Goal: Information Seeking & Learning: Learn about a topic

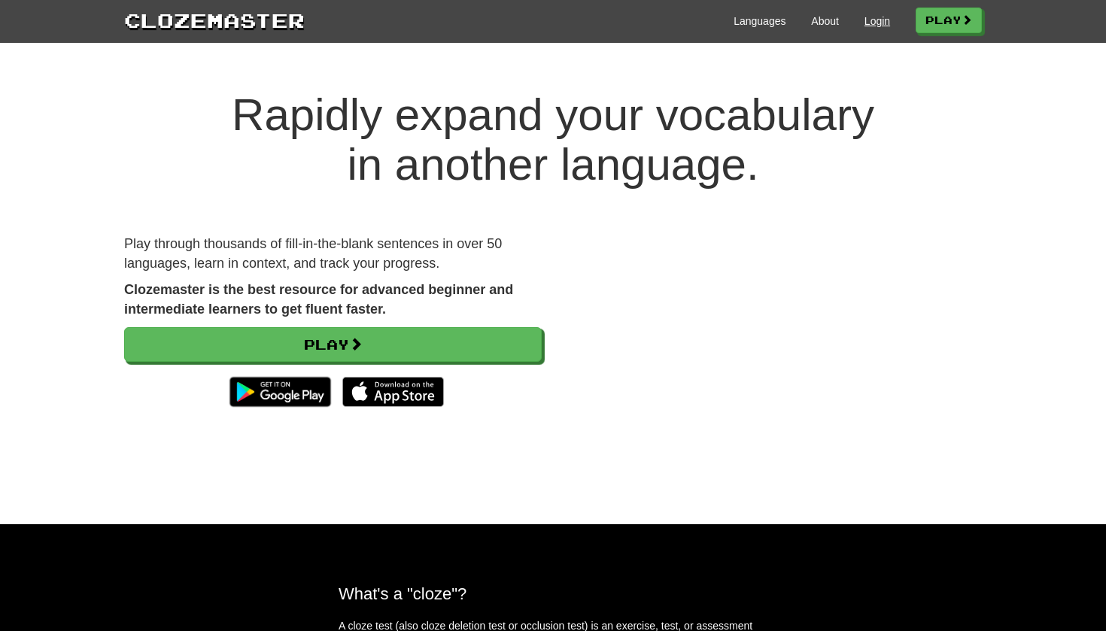
click at [880, 28] on link "Login" at bounding box center [878, 21] width 26 height 15
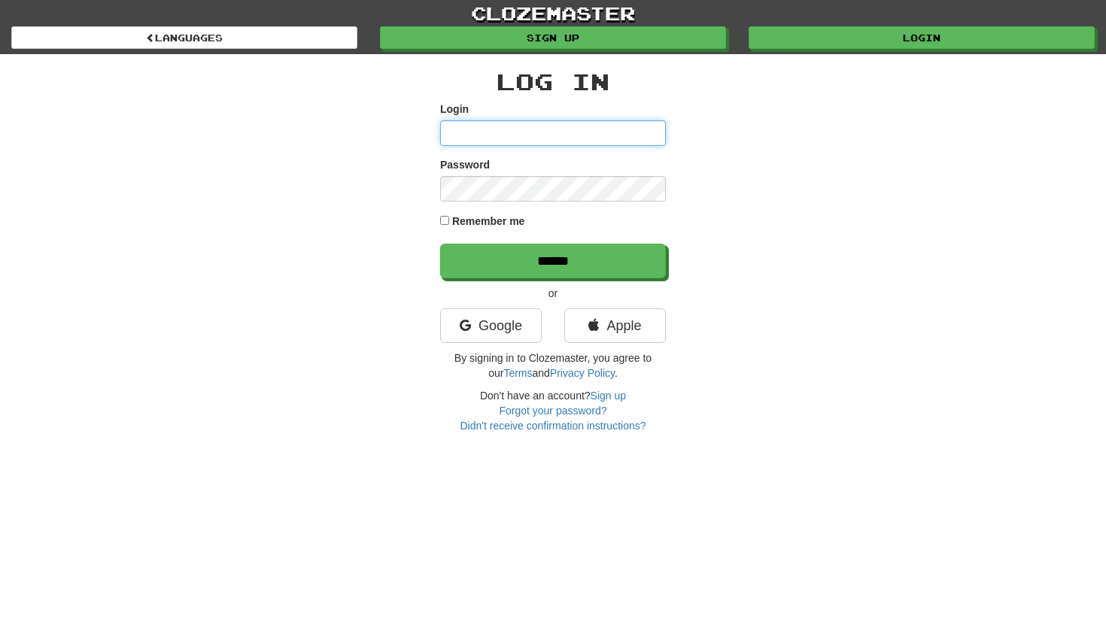
type input "**********"
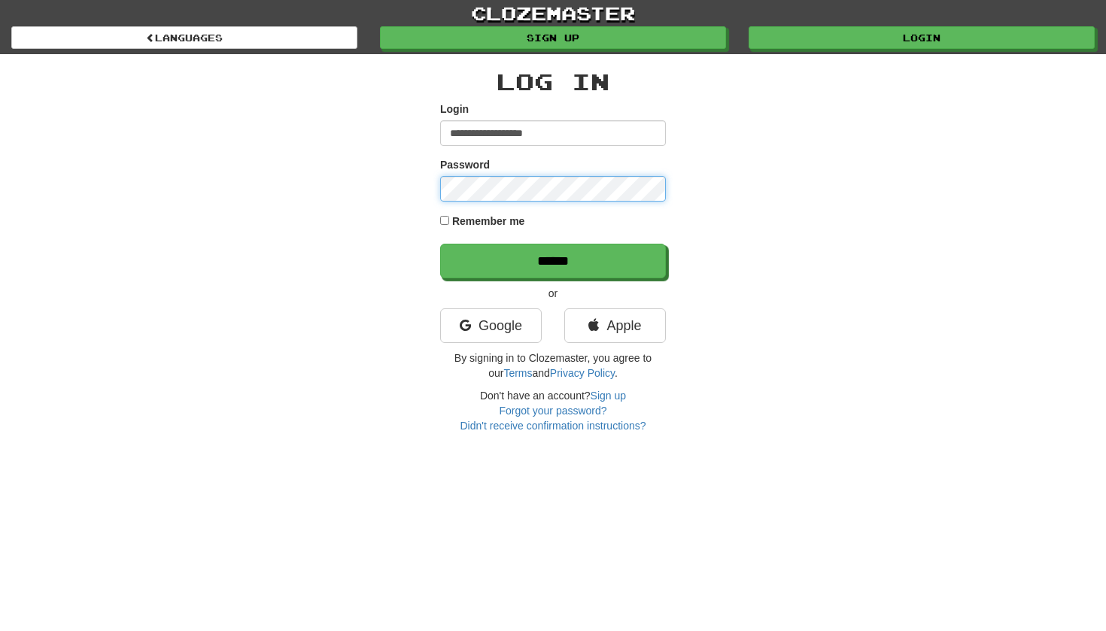
click at [553, 260] on input "******" at bounding box center [553, 261] width 226 height 35
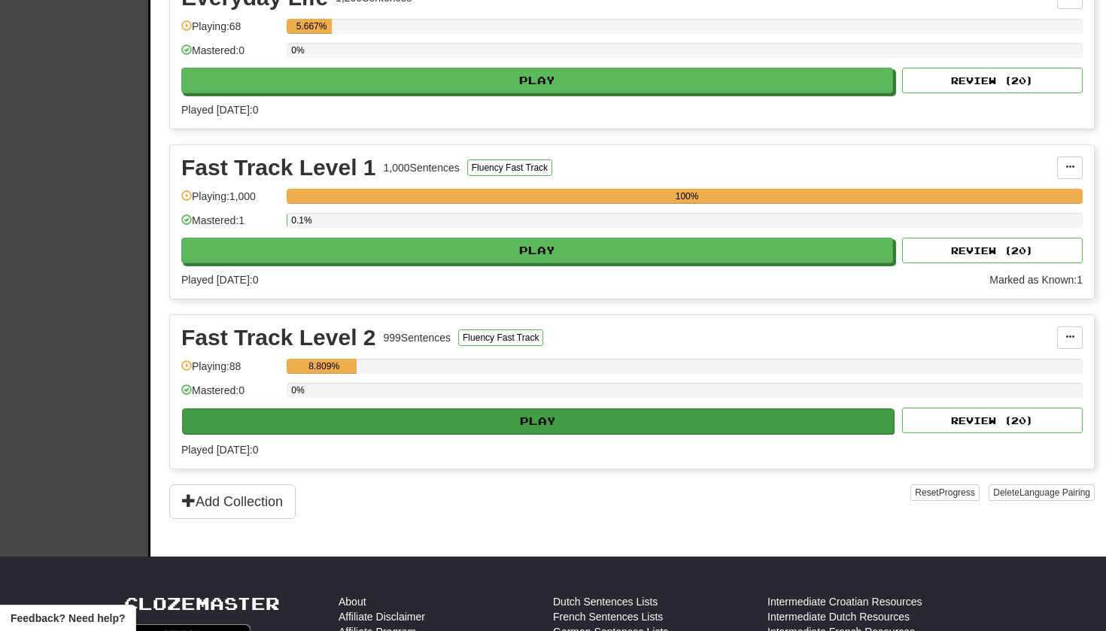
scroll to position [369, 0]
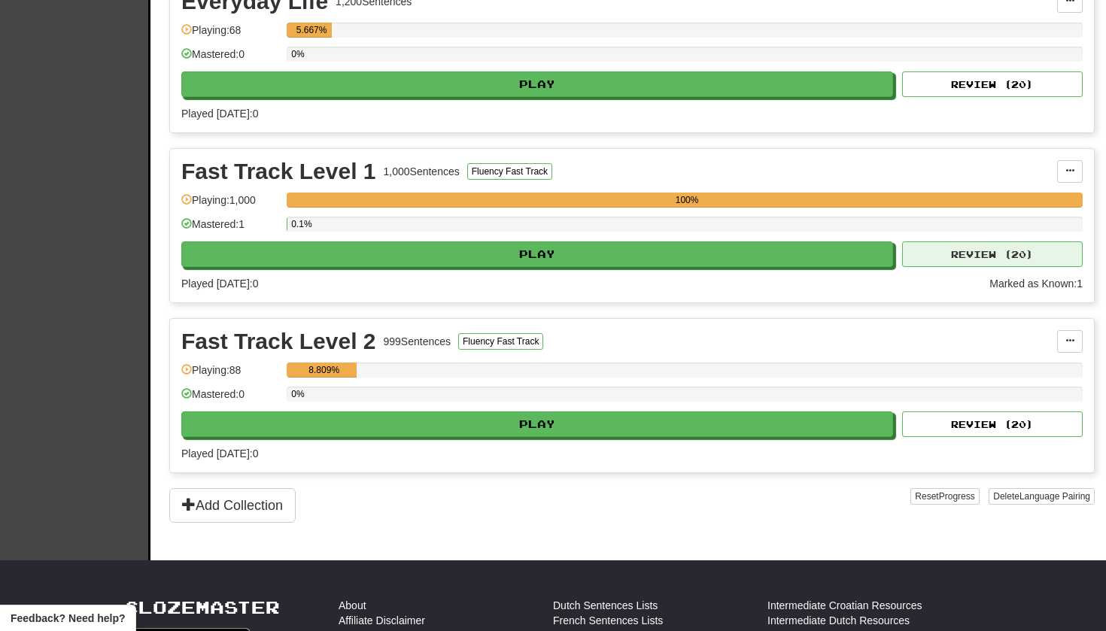
click at [984, 251] on button "Review ( 20 )" at bounding box center [992, 255] width 181 height 26
select select "**"
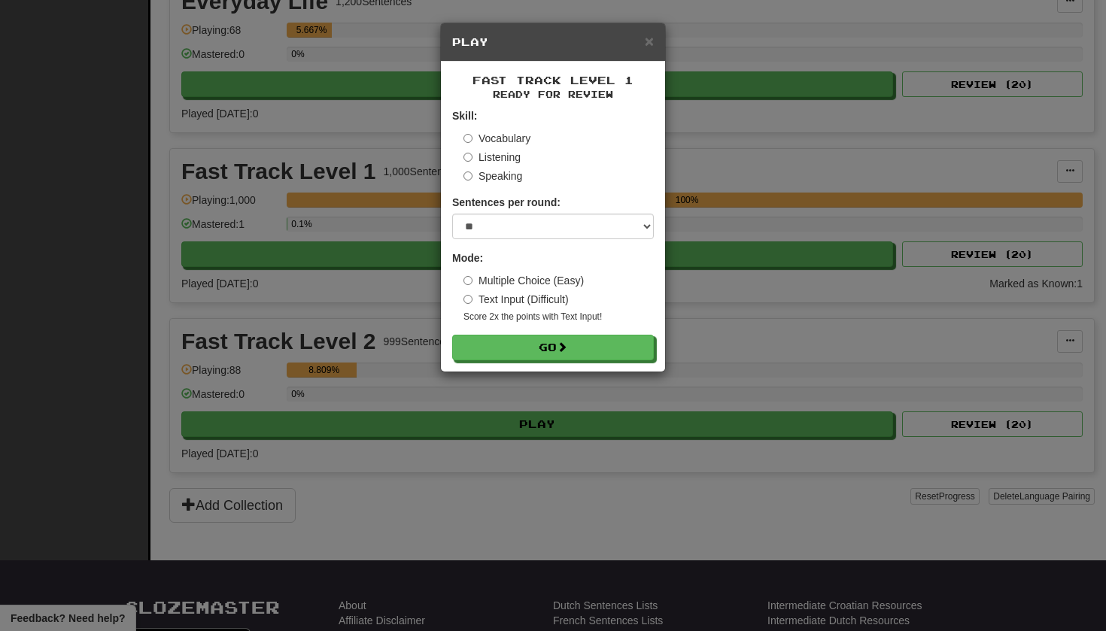
click at [473, 134] on label "Vocabulary" at bounding box center [497, 138] width 67 height 15
click at [580, 351] on button "Go" at bounding box center [554, 349] width 202 height 26
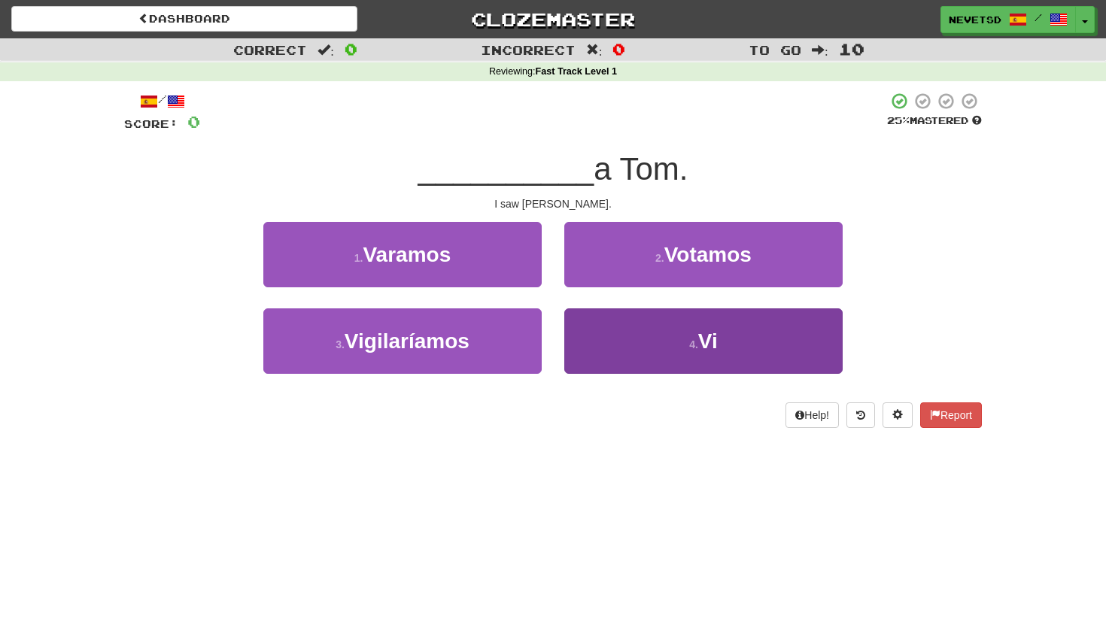
click at [631, 331] on button "4 . Vi" at bounding box center [703, 341] width 278 height 65
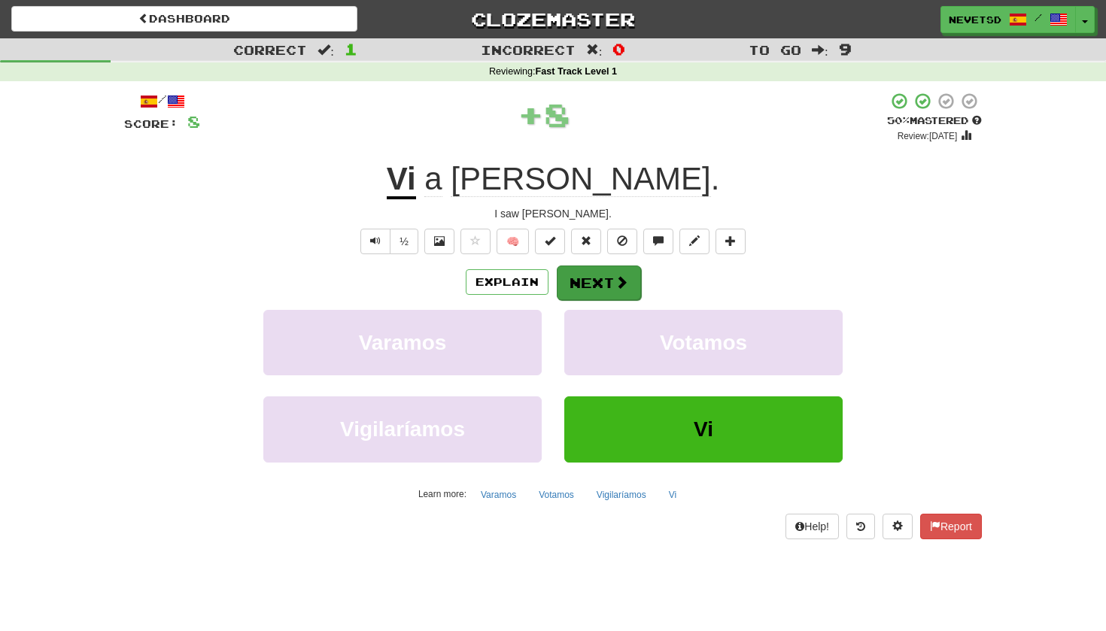
click at [615, 287] on span at bounding box center [622, 282] width 14 height 14
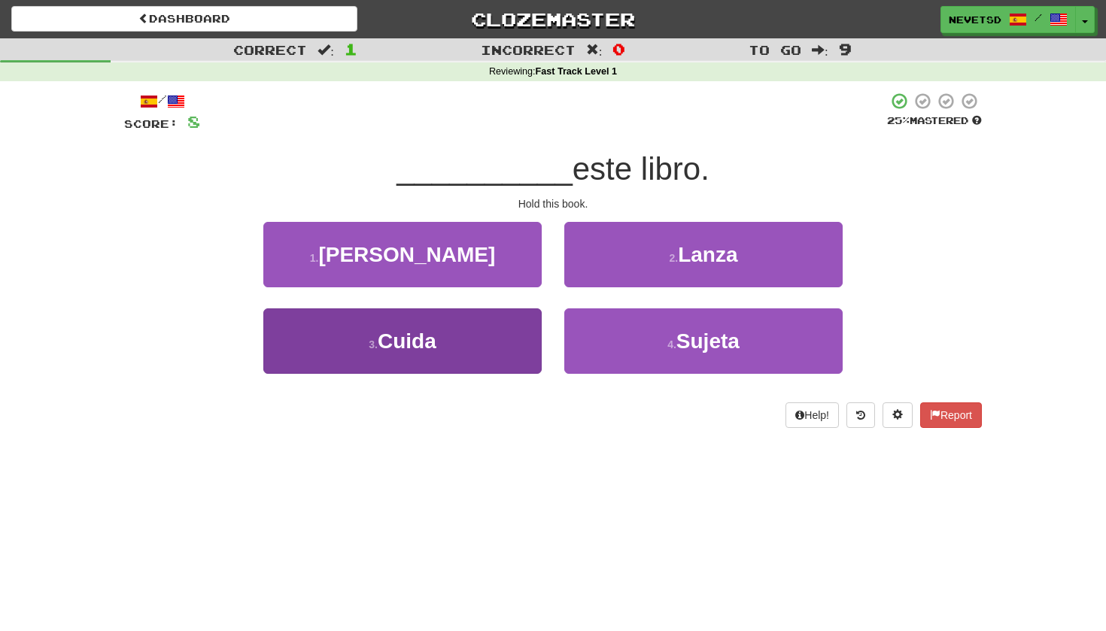
click at [442, 355] on button "3 . Cuida" at bounding box center [402, 341] width 278 height 65
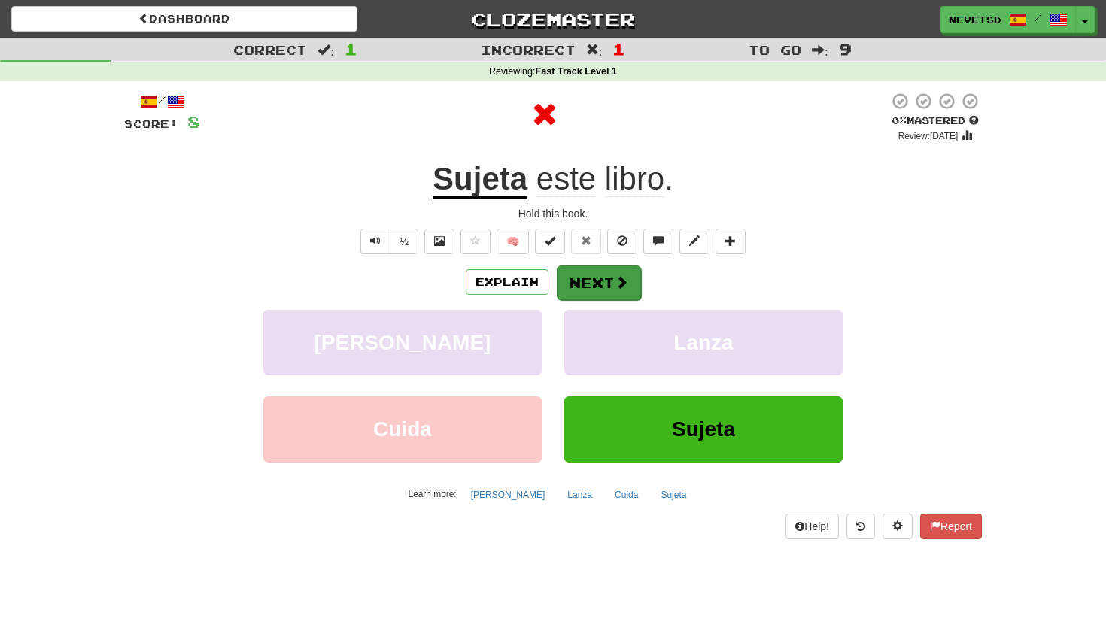
click at [597, 284] on button "Next" at bounding box center [599, 283] width 84 height 35
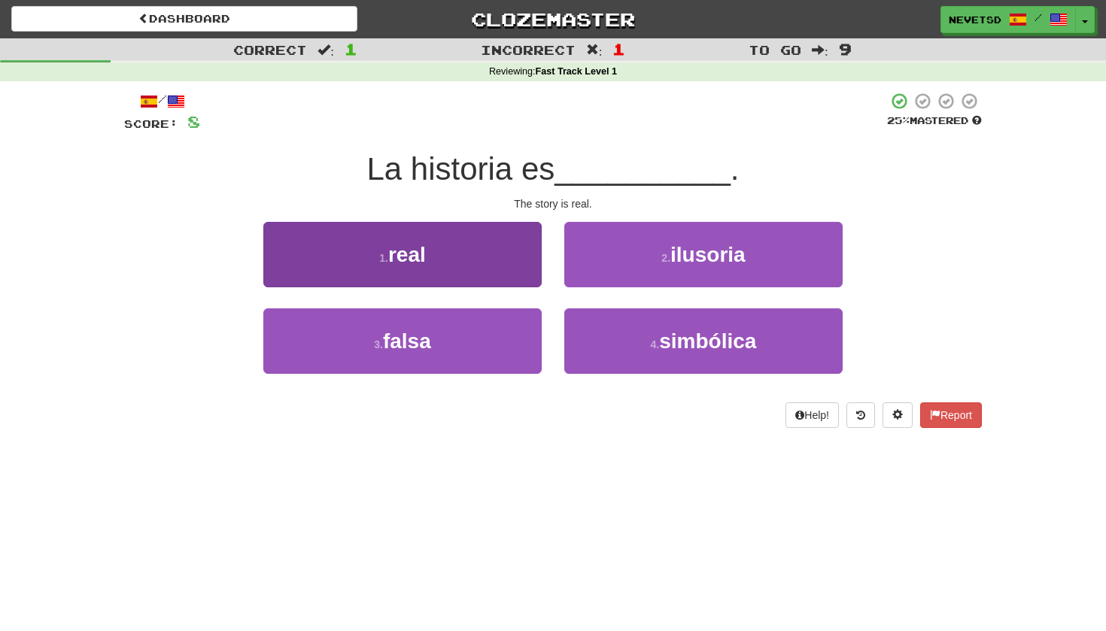
click at [436, 263] on button "1 . real" at bounding box center [402, 254] width 278 height 65
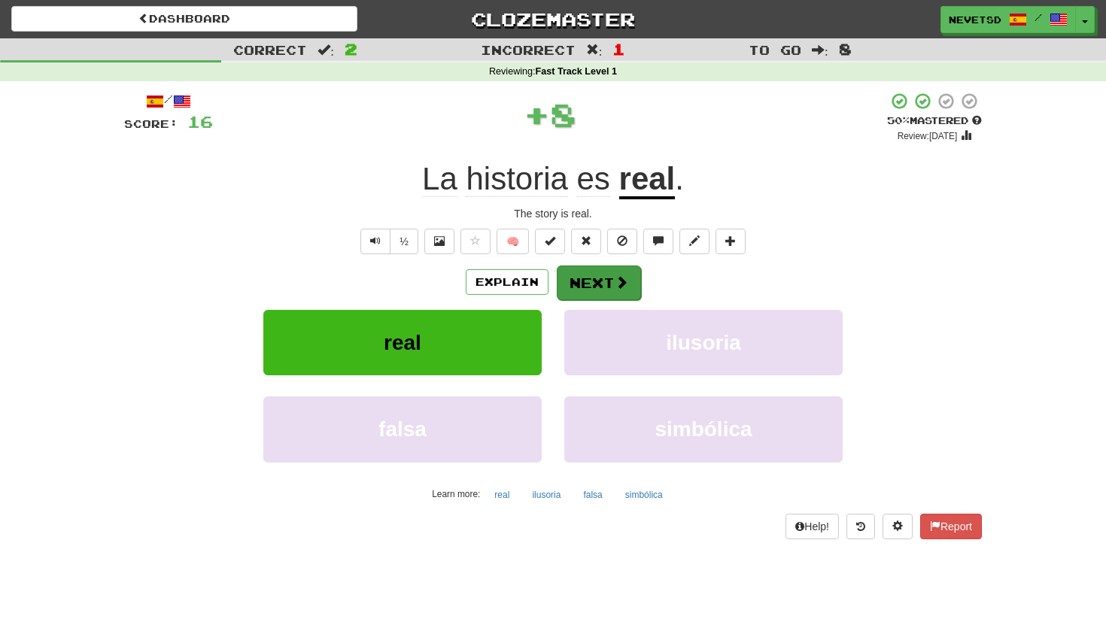
click at [609, 281] on button "Next" at bounding box center [599, 283] width 84 height 35
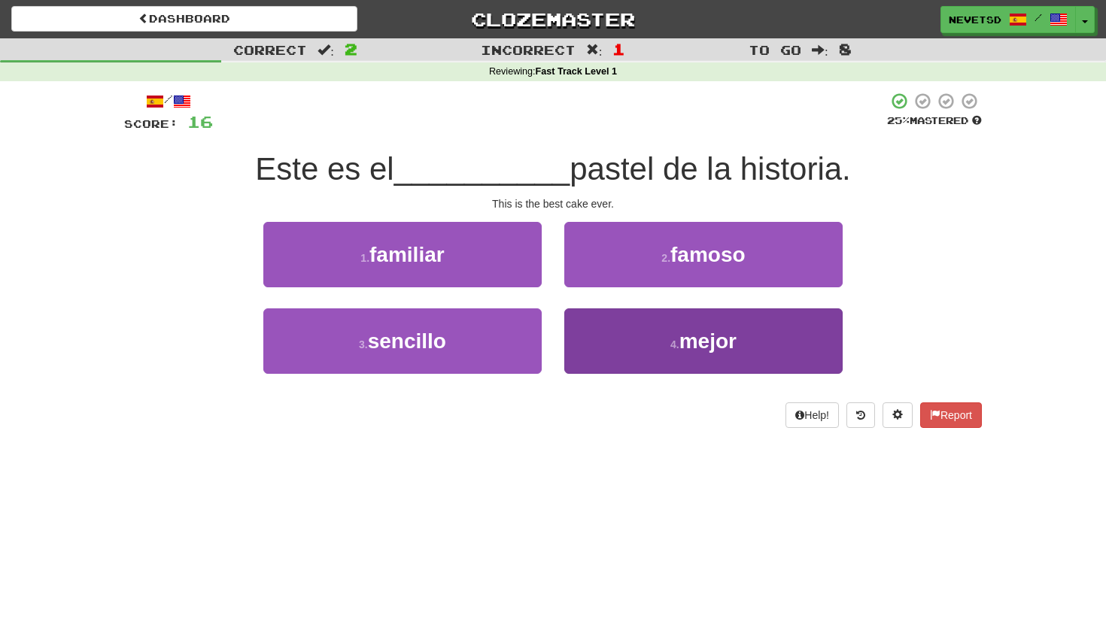
click at [681, 361] on button "4 . mejor" at bounding box center [703, 341] width 278 height 65
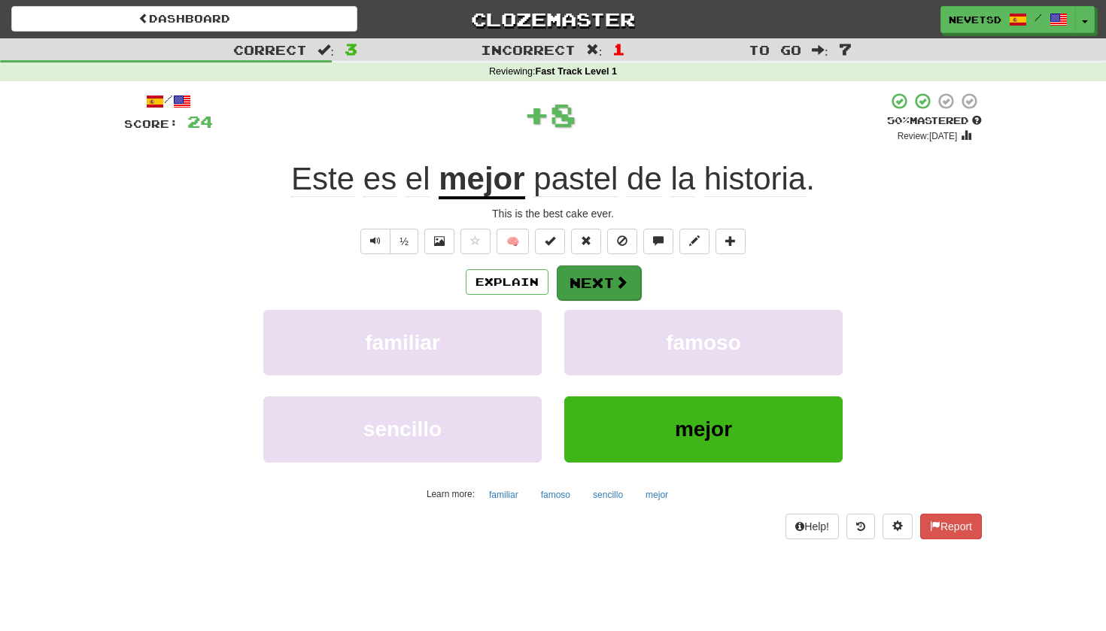
click at [626, 281] on span at bounding box center [622, 282] width 14 height 14
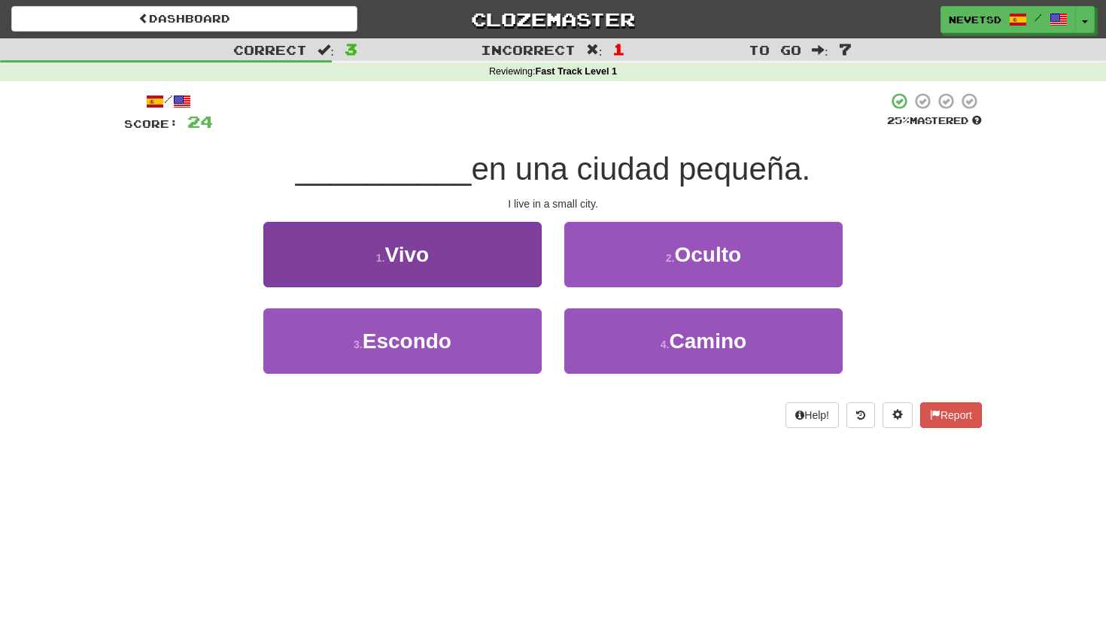
click at [394, 246] on span "Vivo" at bounding box center [407, 254] width 44 height 23
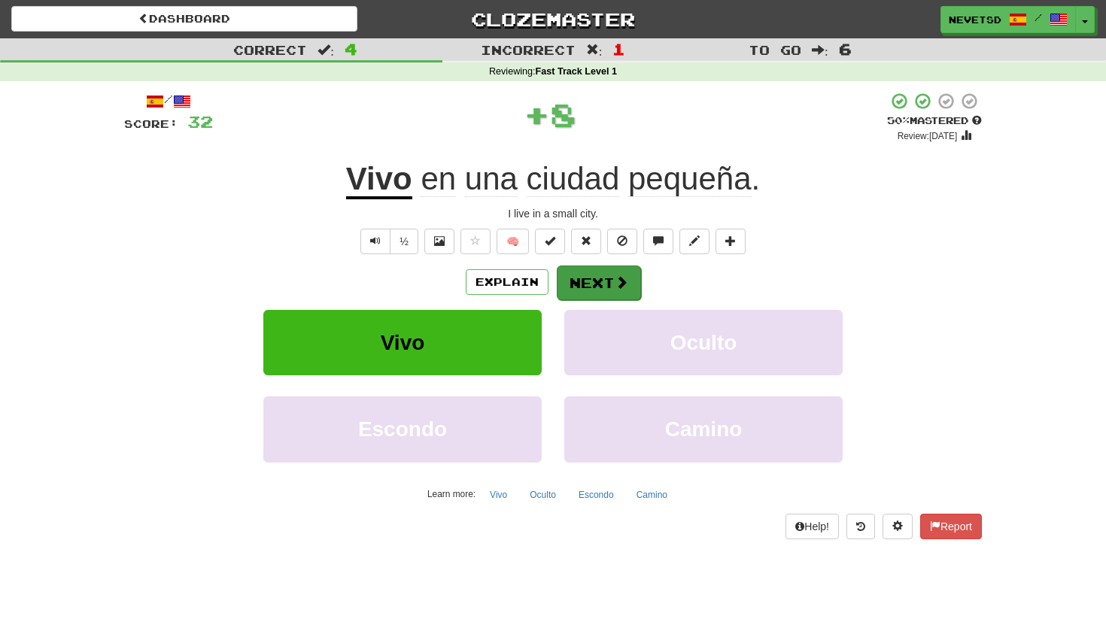
click at [626, 291] on button "Next" at bounding box center [599, 283] width 84 height 35
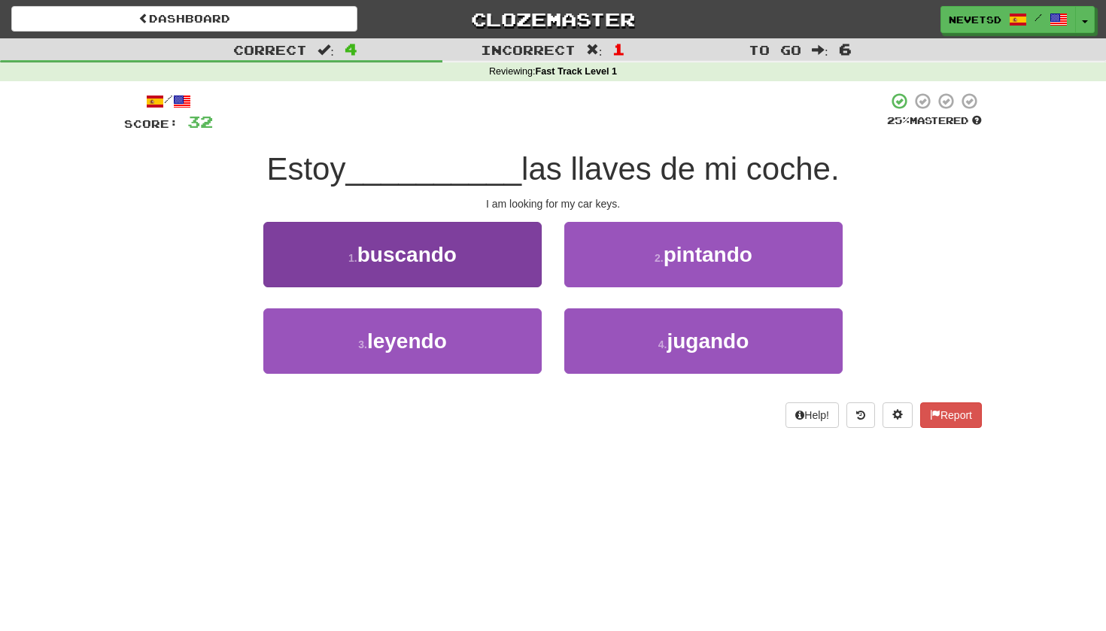
click at [439, 254] on span "buscando" at bounding box center [406, 254] width 99 height 23
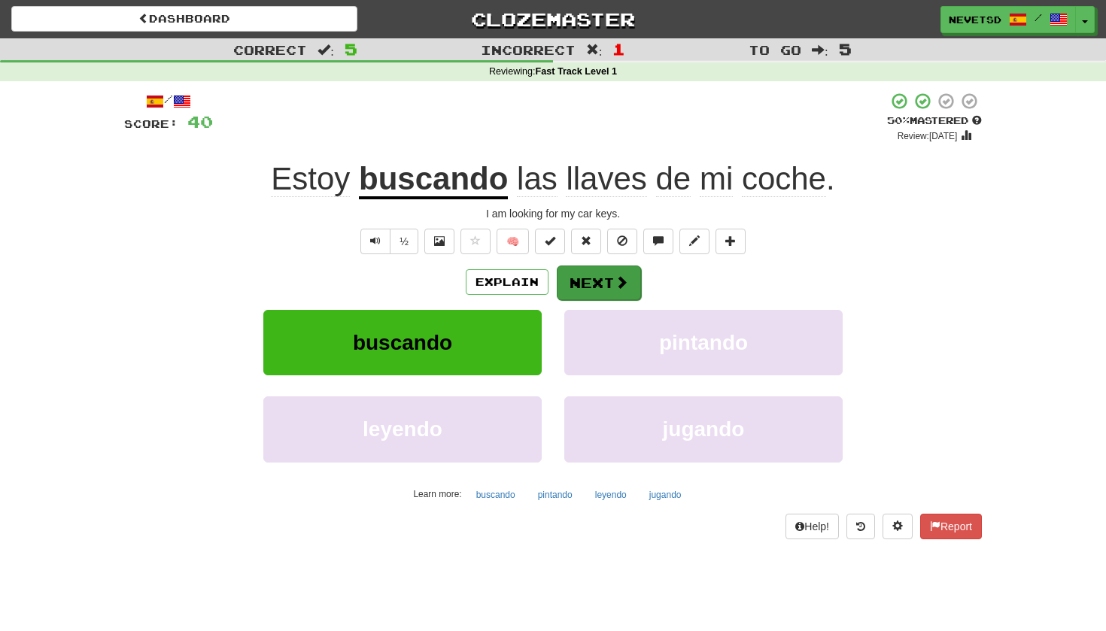
click at [605, 285] on button "Next" at bounding box center [599, 283] width 84 height 35
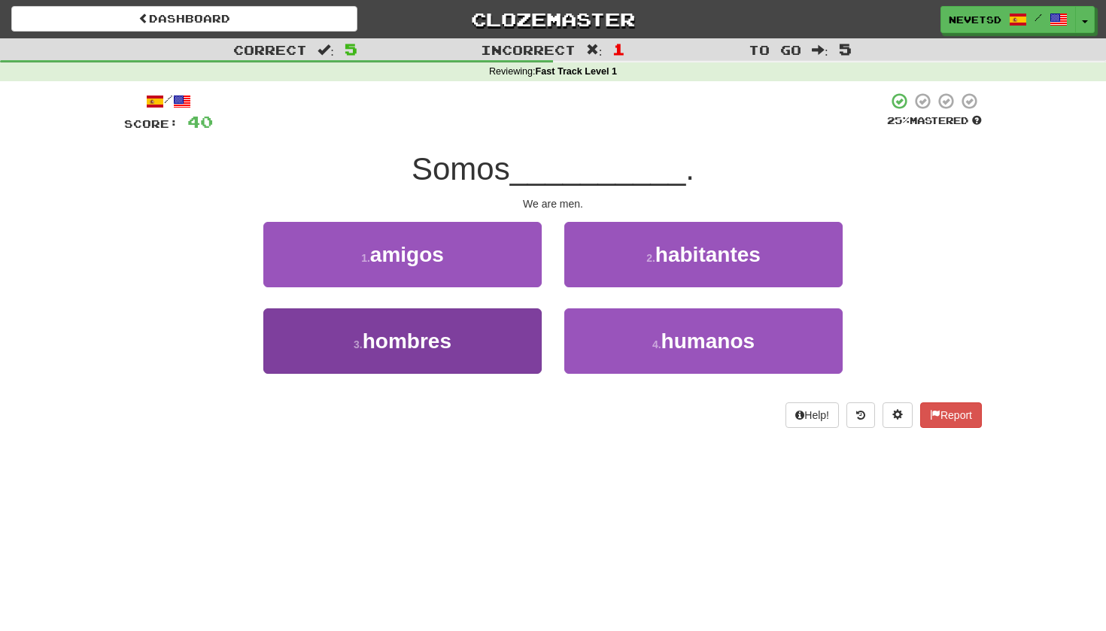
click at [446, 354] on button "3 . hombres" at bounding box center [402, 341] width 278 height 65
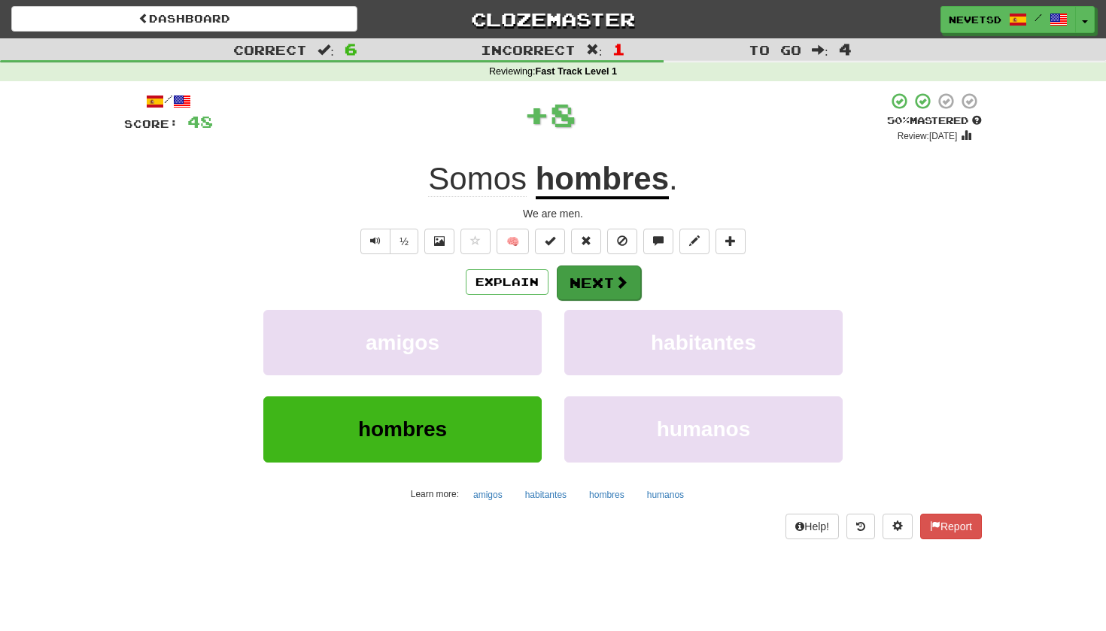
click at [576, 275] on button "Next" at bounding box center [599, 283] width 84 height 35
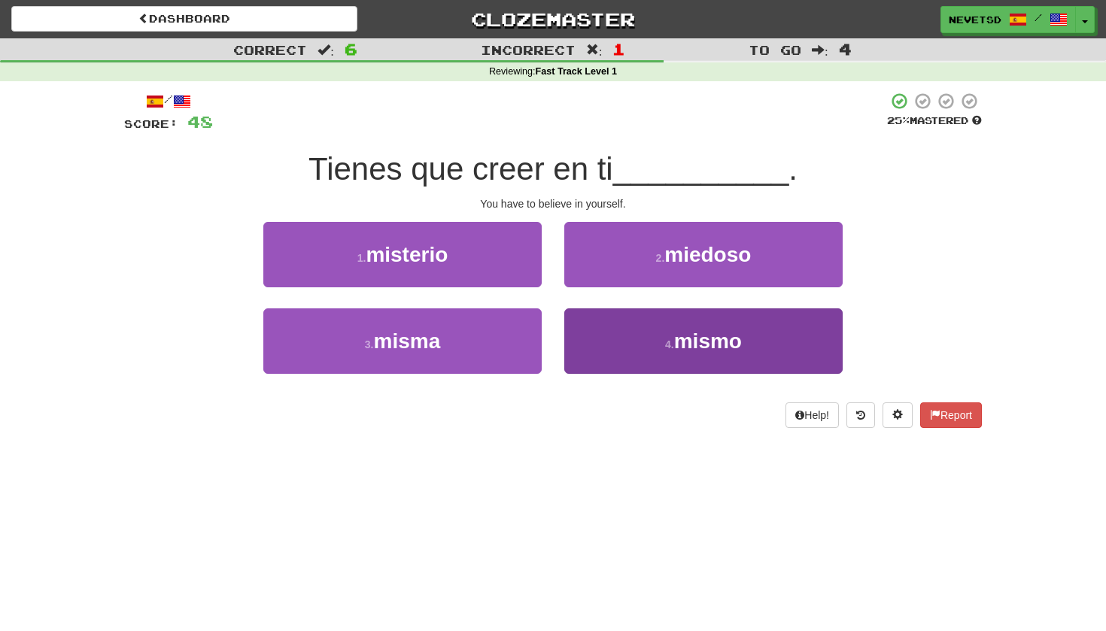
click at [647, 355] on button "4 . mismo" at bounding box center [703, 341] width 278 height 65
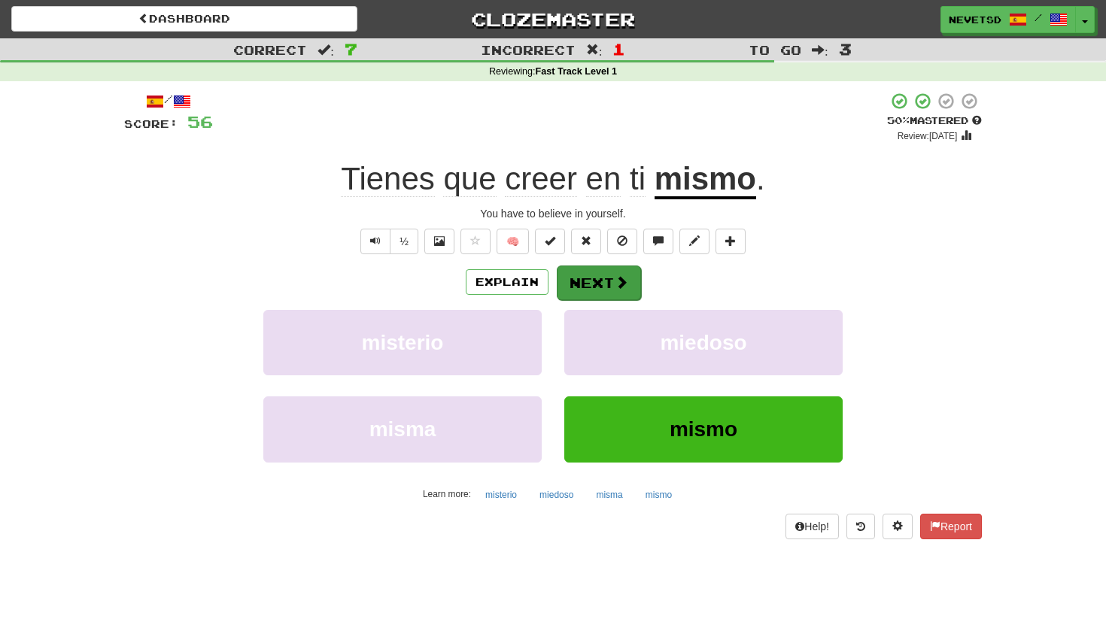
click at [625, 287] on span at bounding box center [622, 282] width 14 height 14
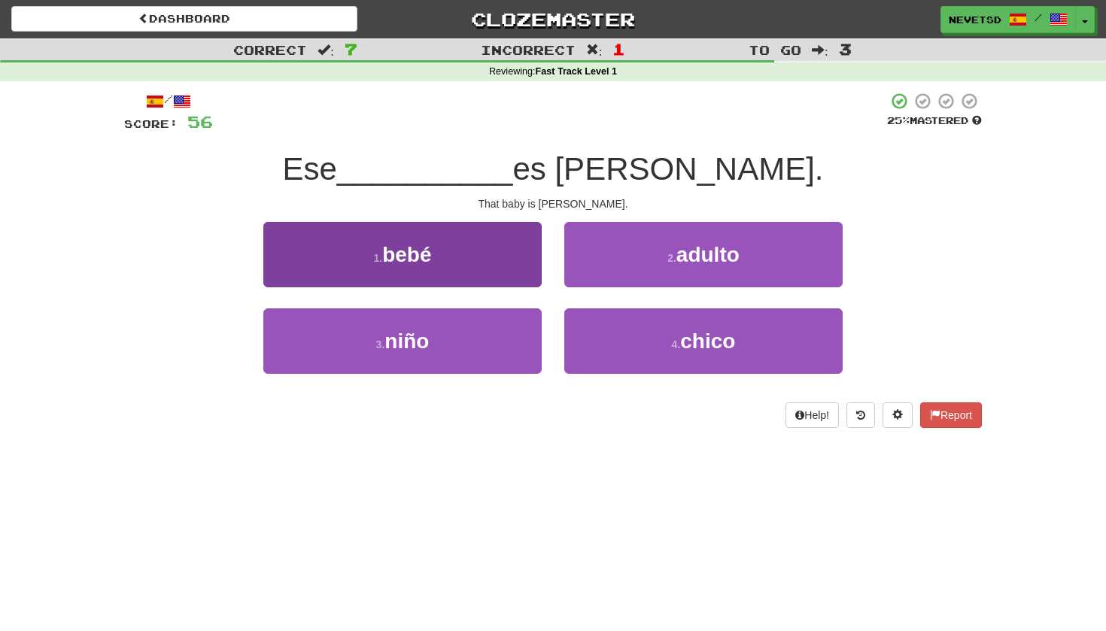
click at [416, 243] on span "bebé" at bounding box center [406, 254] width 49 height 23
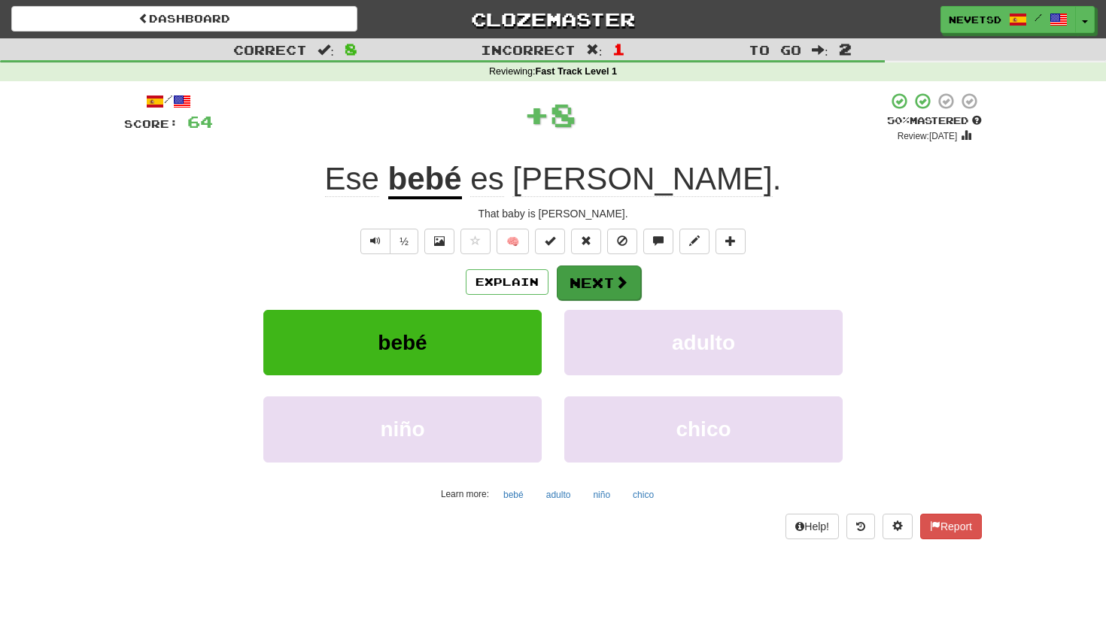
click at [585, 278] on button "Next" at bounding box center [599, 283] width 84 height 35
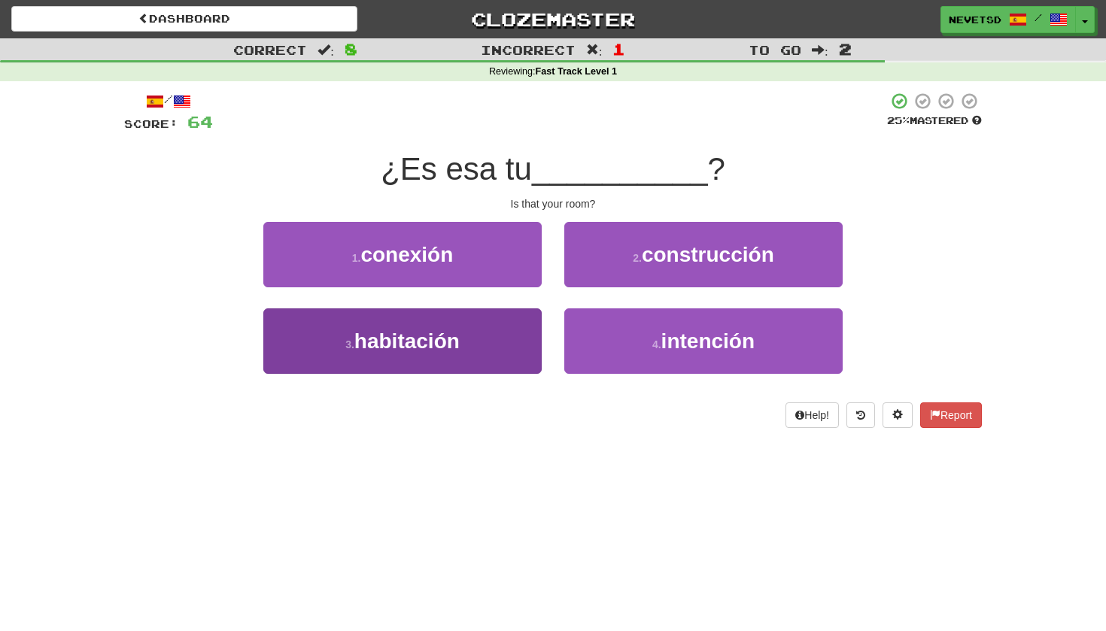
click at [463, 342] on button "3 . habitación" at bounding box center [402, 341] width 278 height 65
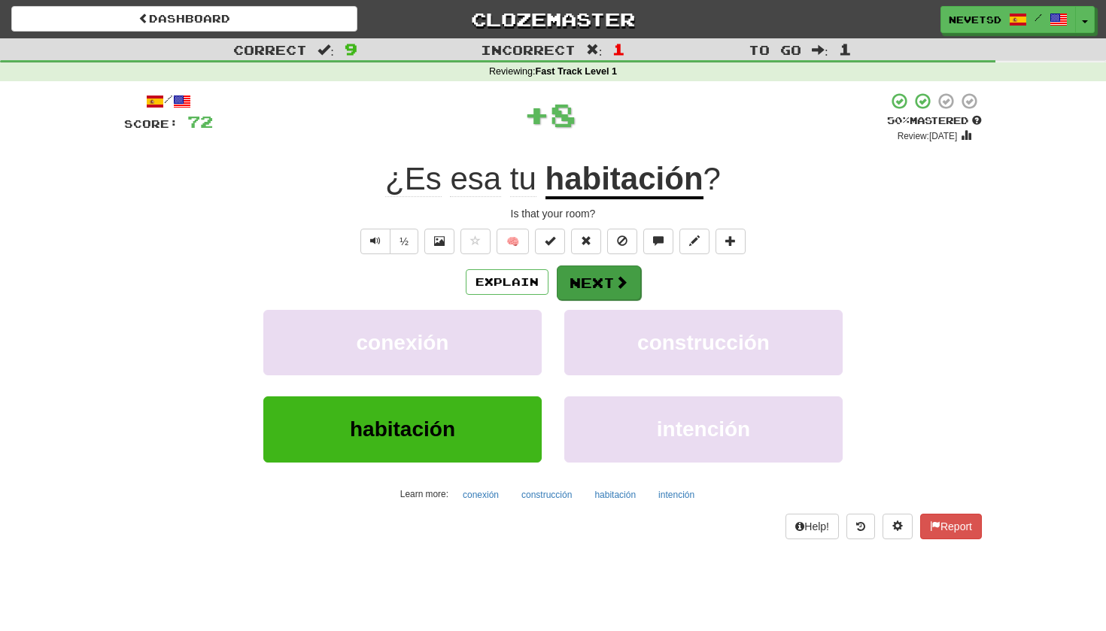
click at [616, 289] on button "Next" at bounding box center [599, 283] width 84 height 35
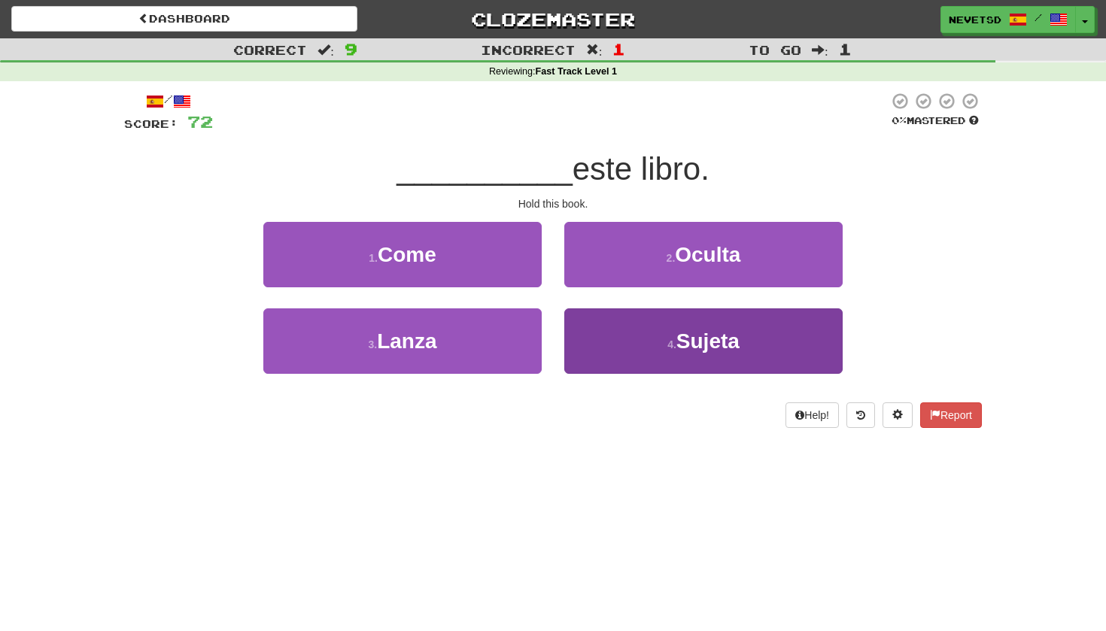
click at [656, 370] on button "4 . Sujeta" at bounding box center [703, 341] width 278 height 65
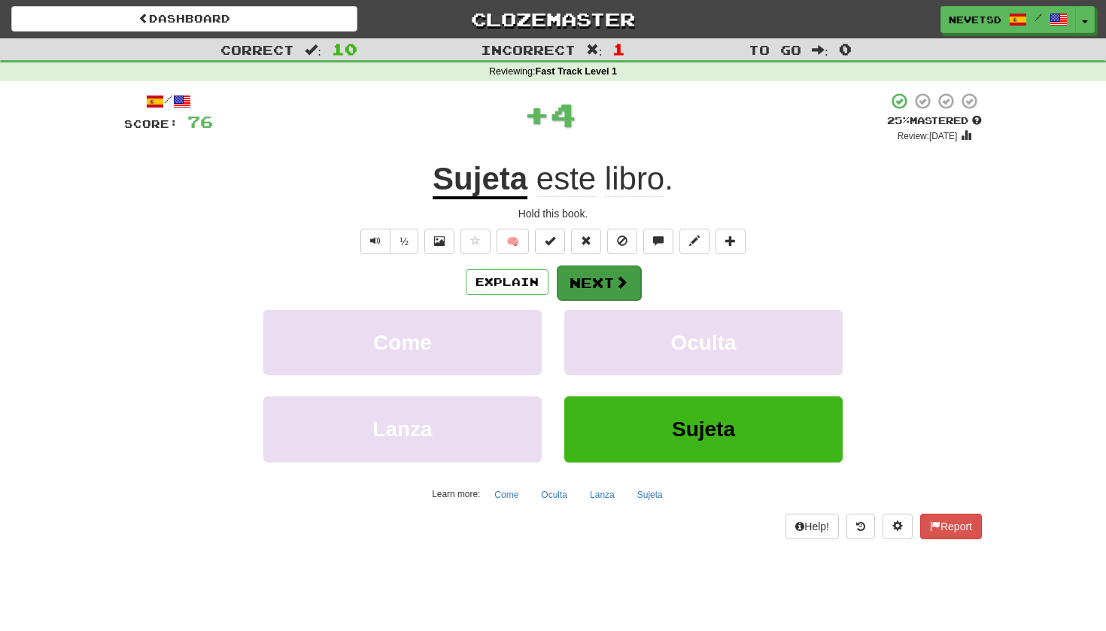
click at [616, 281] on span at bounding box center [622, 282] width 14 height 14
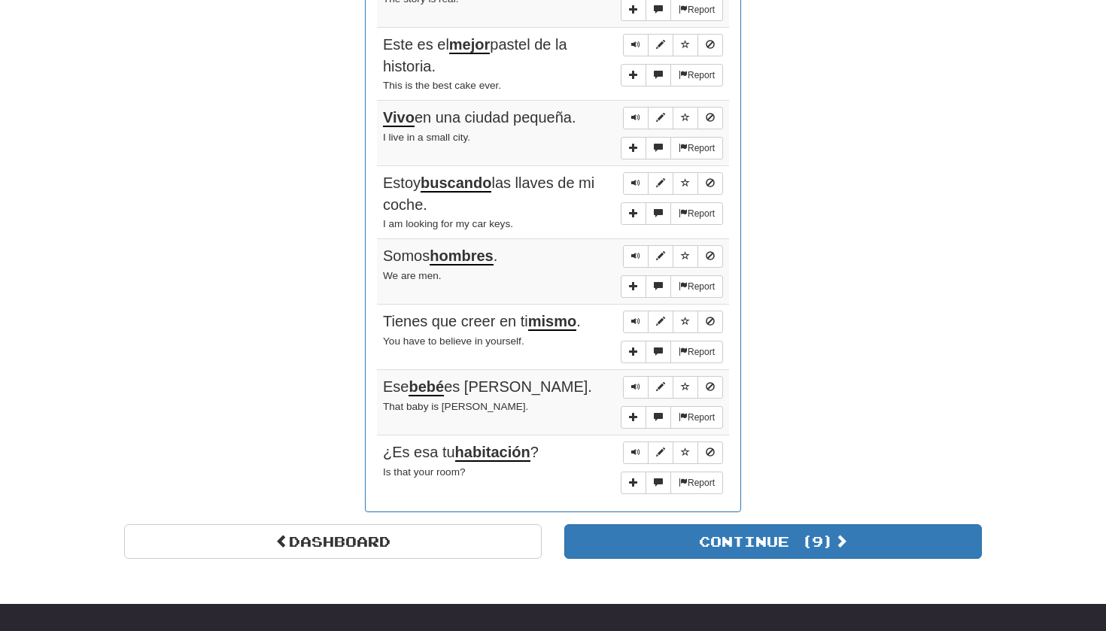
scroll to position [961, 0]
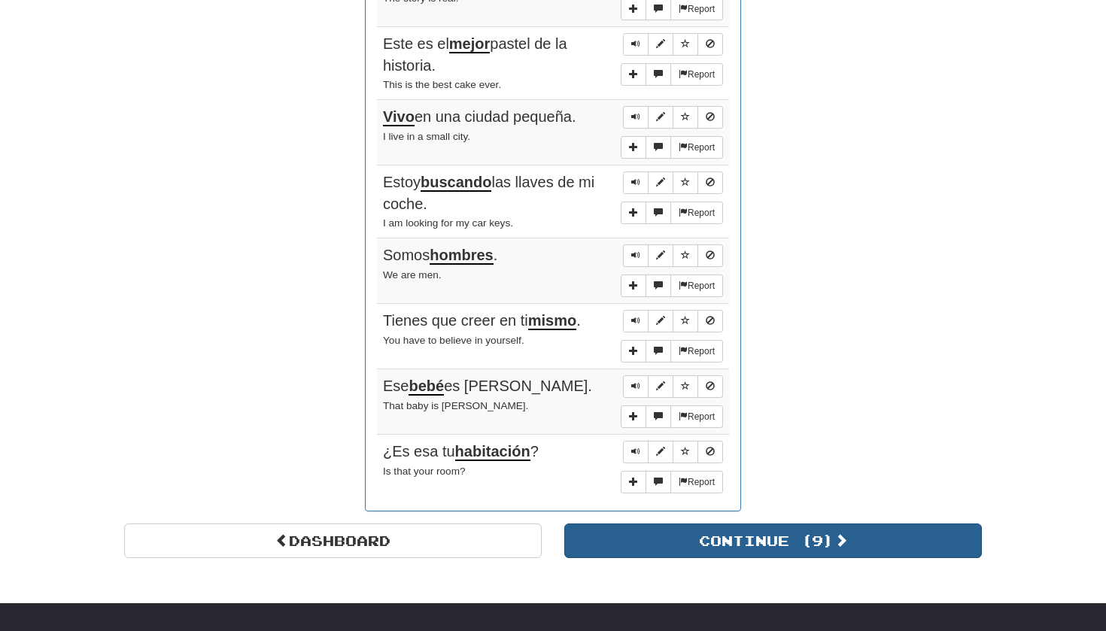
click at [723, 524] on button "Continue ( 9 )" at bounding box center [773, 541] width 418 height 35
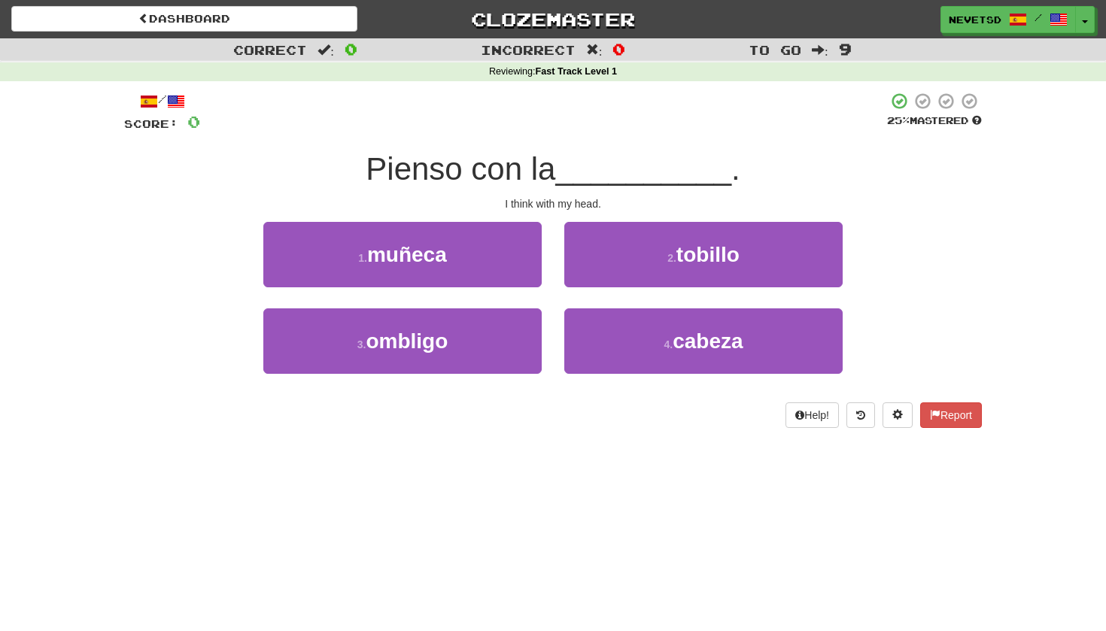
scroll to position [0, 0]
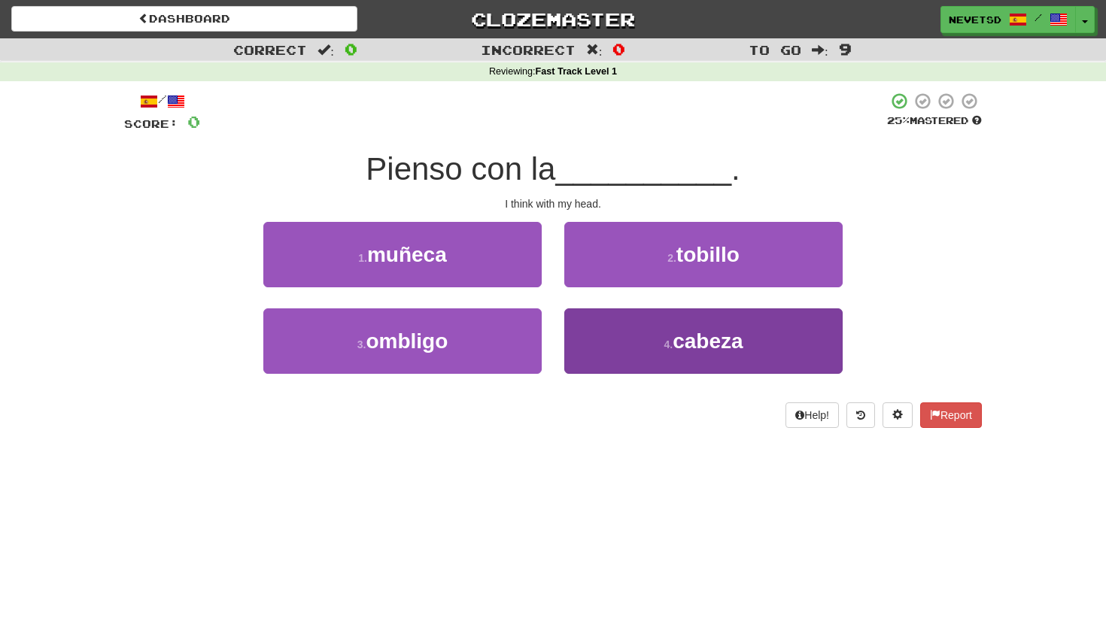
click at [785, 345] on button "4 . cabeza" at bounding box center [703, 341] width 278 height 65
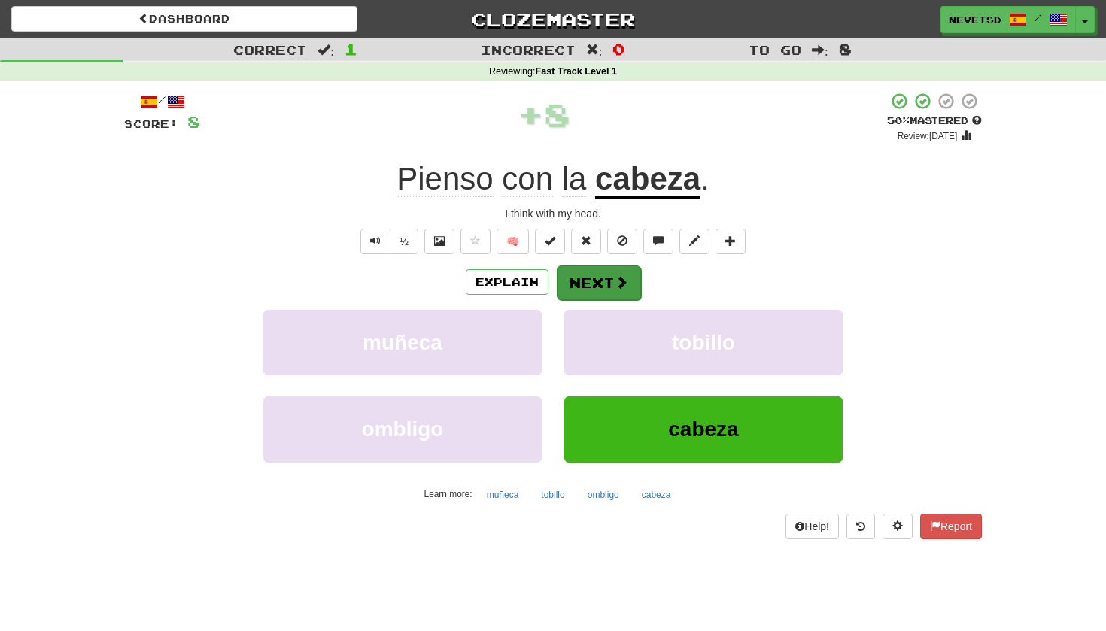
click at [610, 286] on button "Next" at bounding box center [599, 283] width 84 height 35
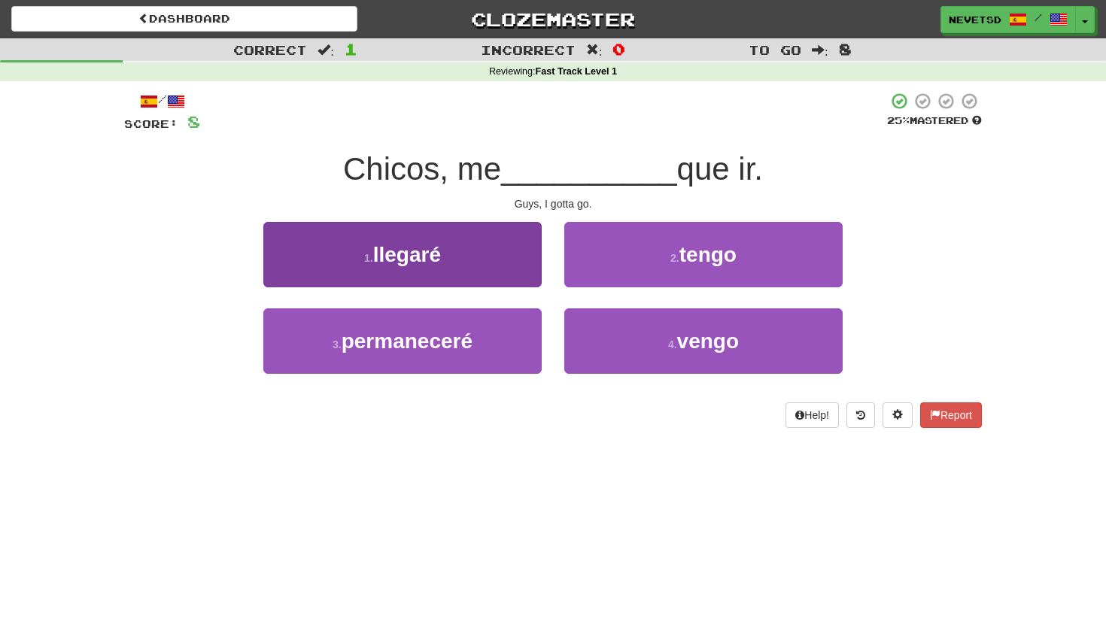
click at [453, 252] on button "1 . llegaré" at bounding box center [402, 254] width 278 height 65
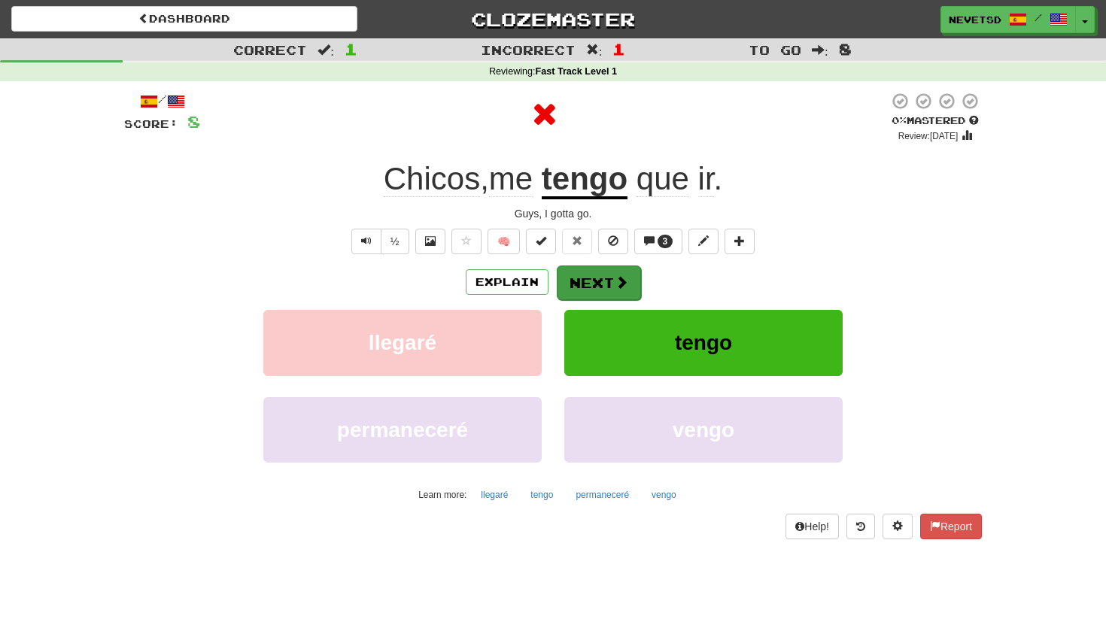
click at [599, 278] on button "Next" at bounding box center [599, 283] width 84 height 35
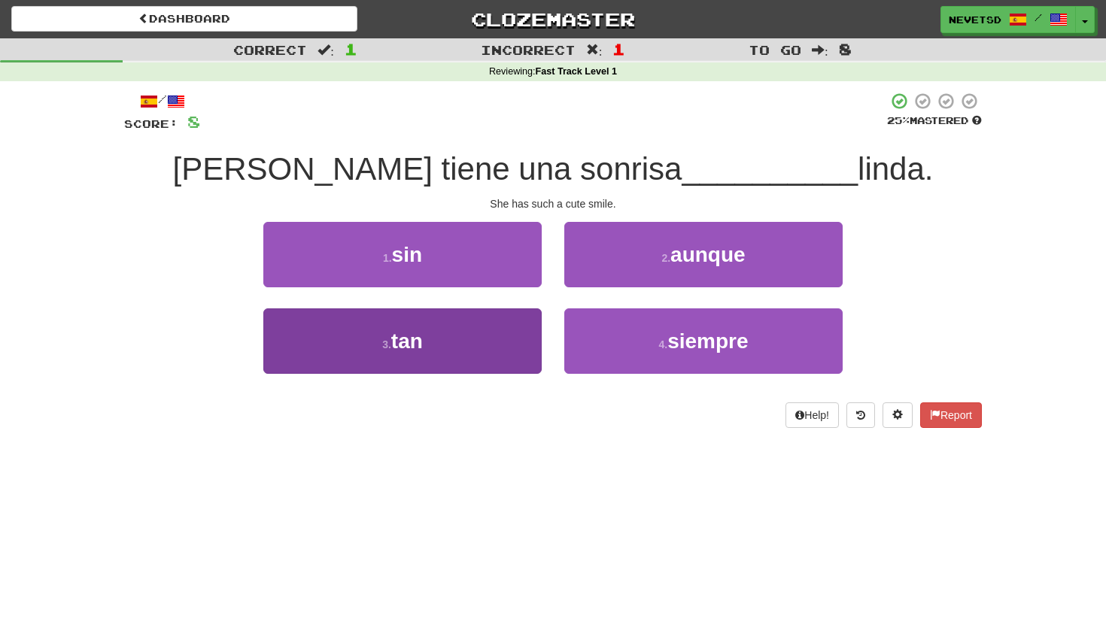
click at [430, 321] on button "3 . tan" at bounding box center [402, 341] width 278 height 65
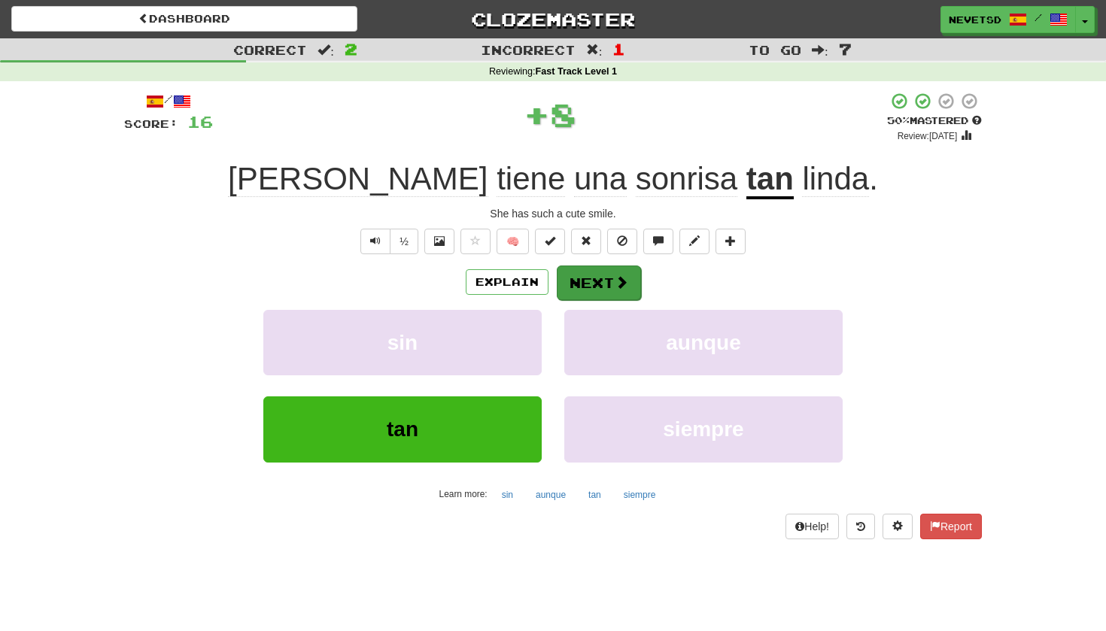
click at [617, 284] on span at bounding box center [622, 282] width 14 height 14
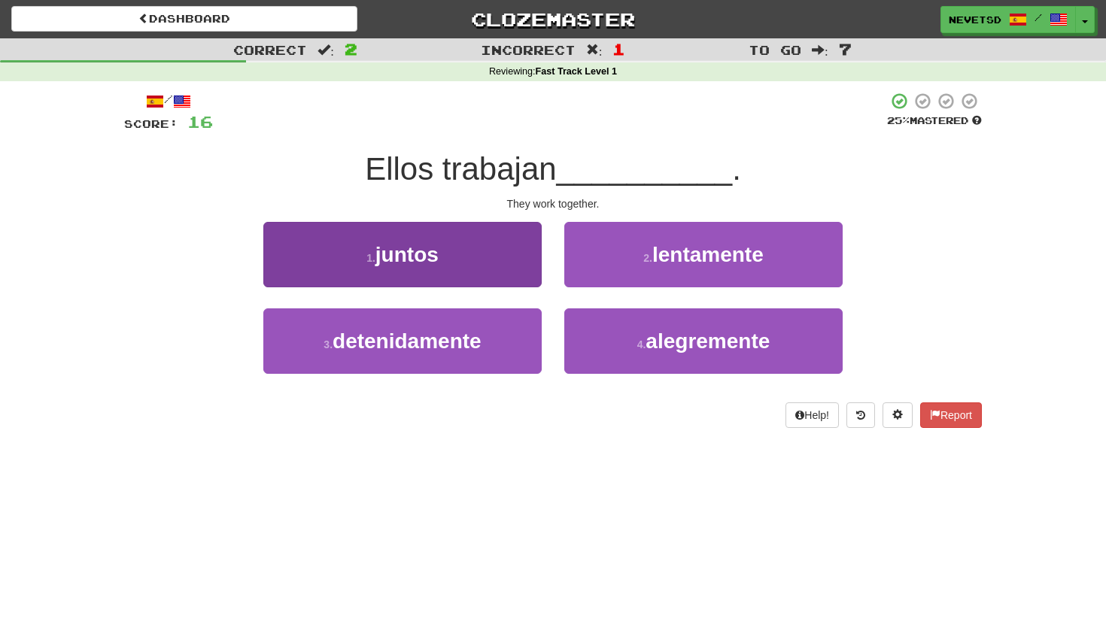
click at [439, 265] on button "1 . juntos" at bounding box center [402, 254] width 278 height 65
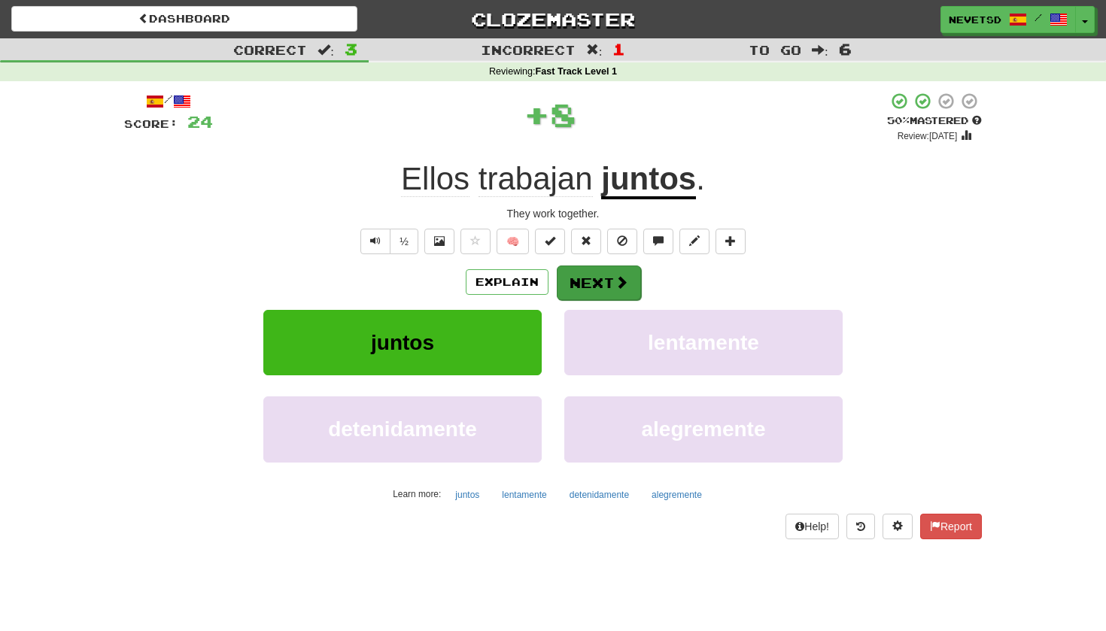
click at [584, 293] on button "Next" at bounding box center [599, 283] width 84 height 35
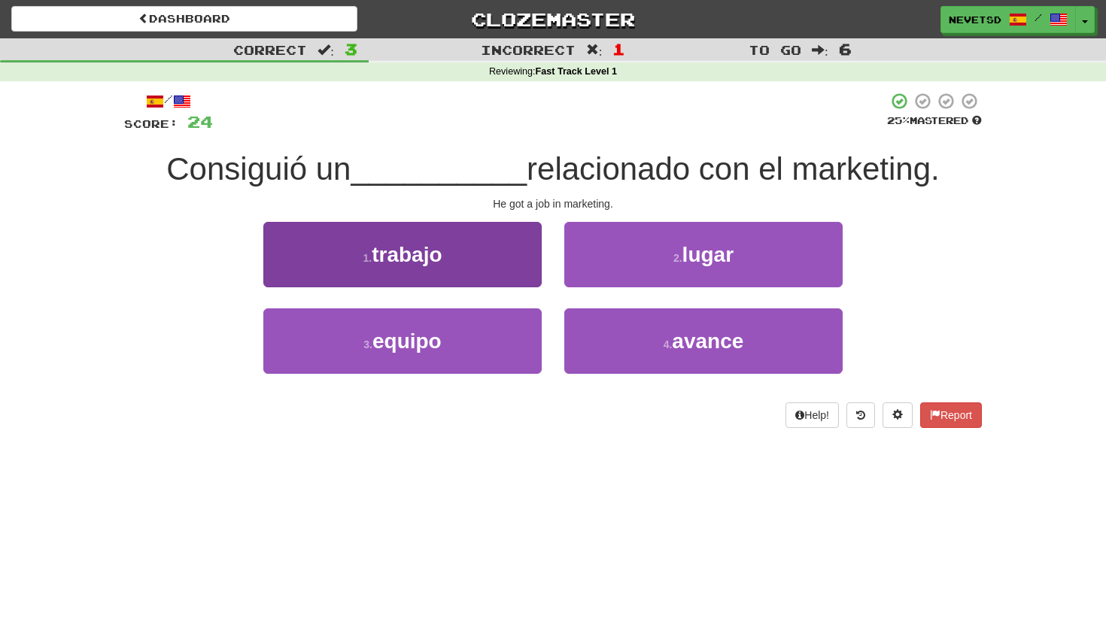
click at [406, 239] on button "1 . trabajo" at bounding box center [402, 254] width 278 height 65
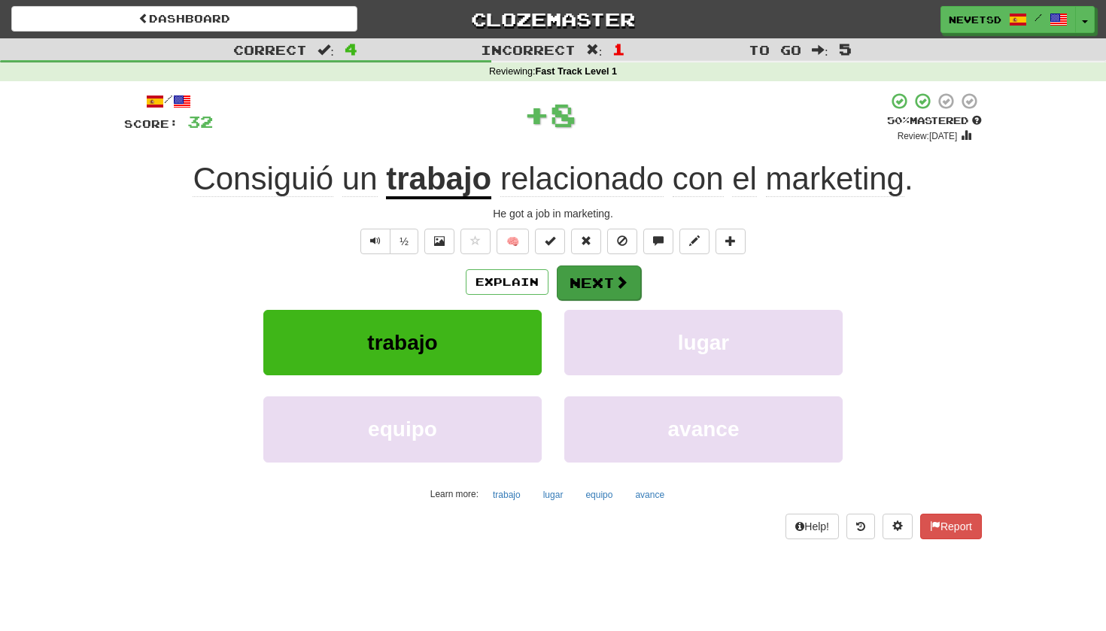
click at [591, 282] on button "Next" at bounding box center [599, 283] width 84 height 35
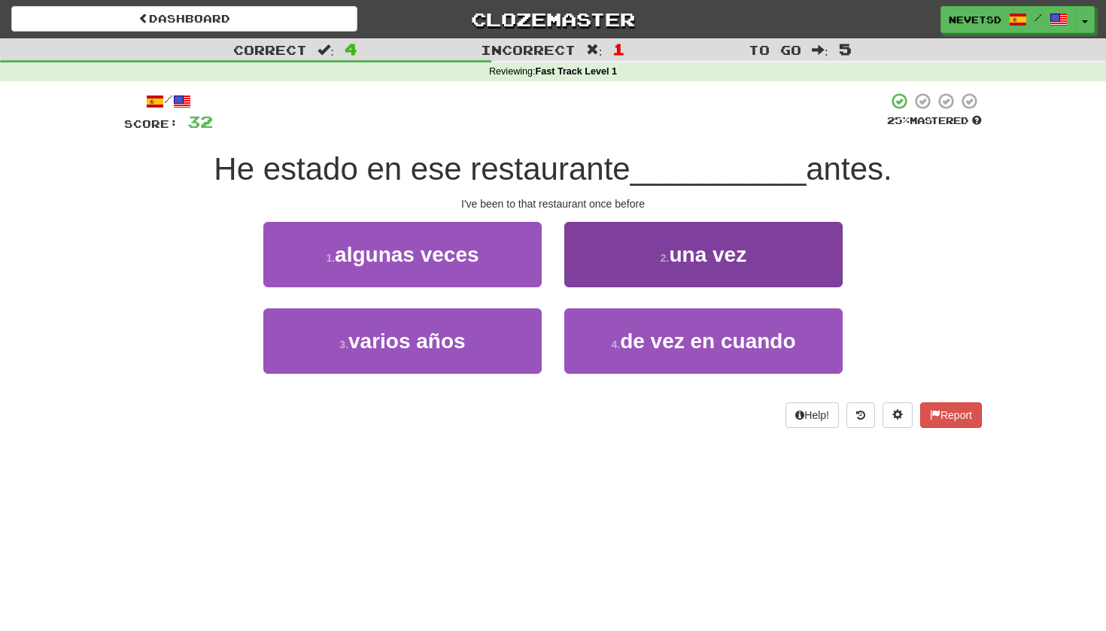
click at [665, 262] on small "2 ." at bounding box center [665, 258] width 9 height 12
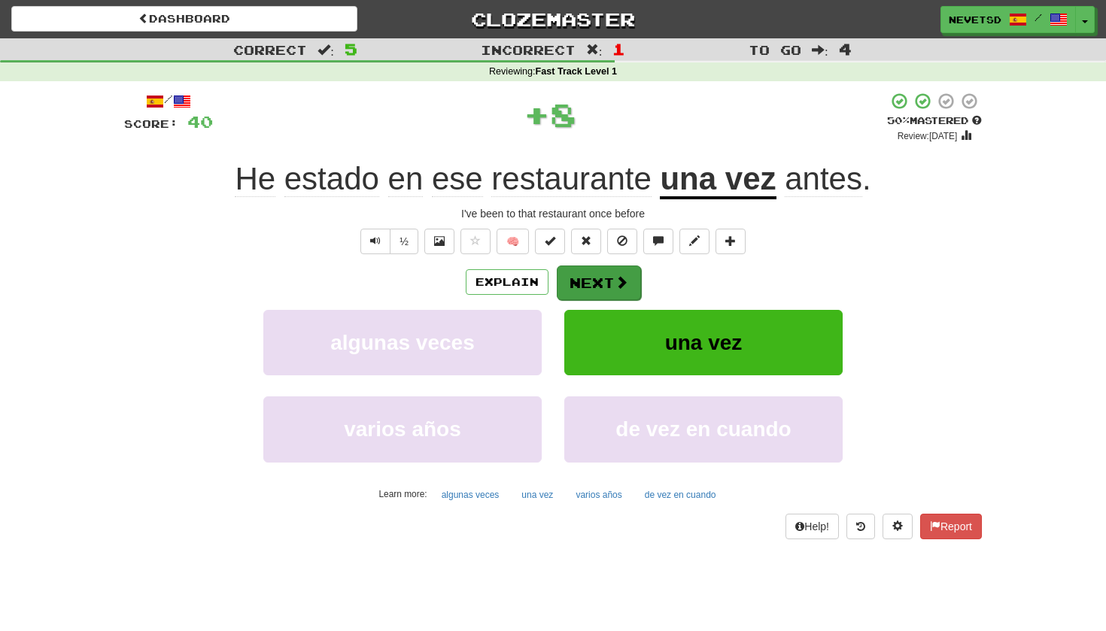
click at [588, 266] on button "Next" at bounding box center [599, 283] width 84 height 35
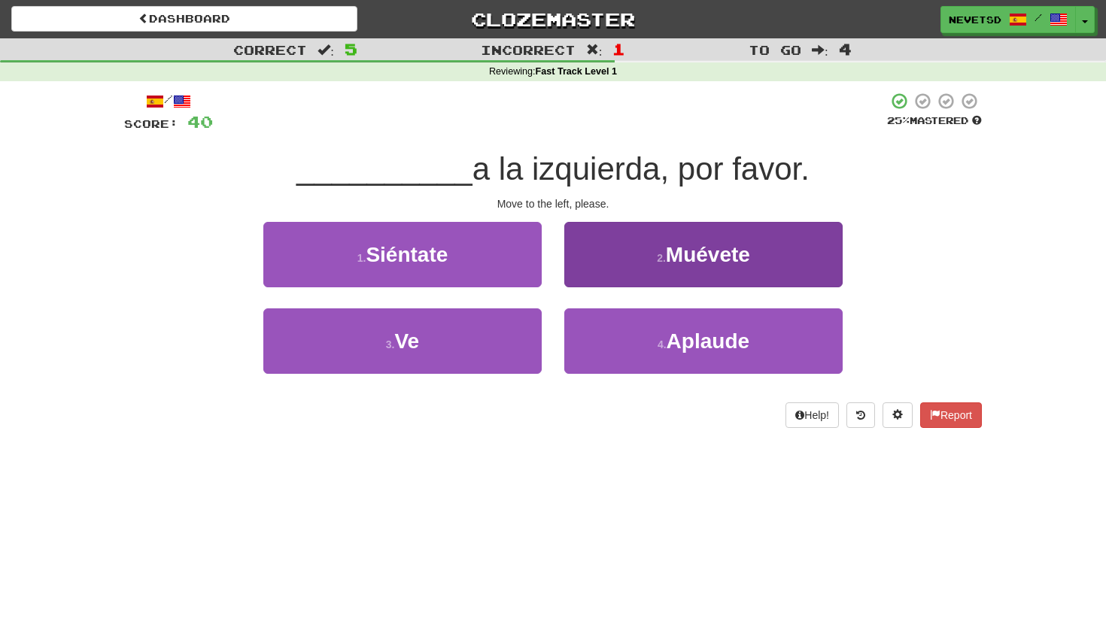
click at [601, 257] on button "2 . Muévete" at bounding box center [703, 254] width 278 height 65
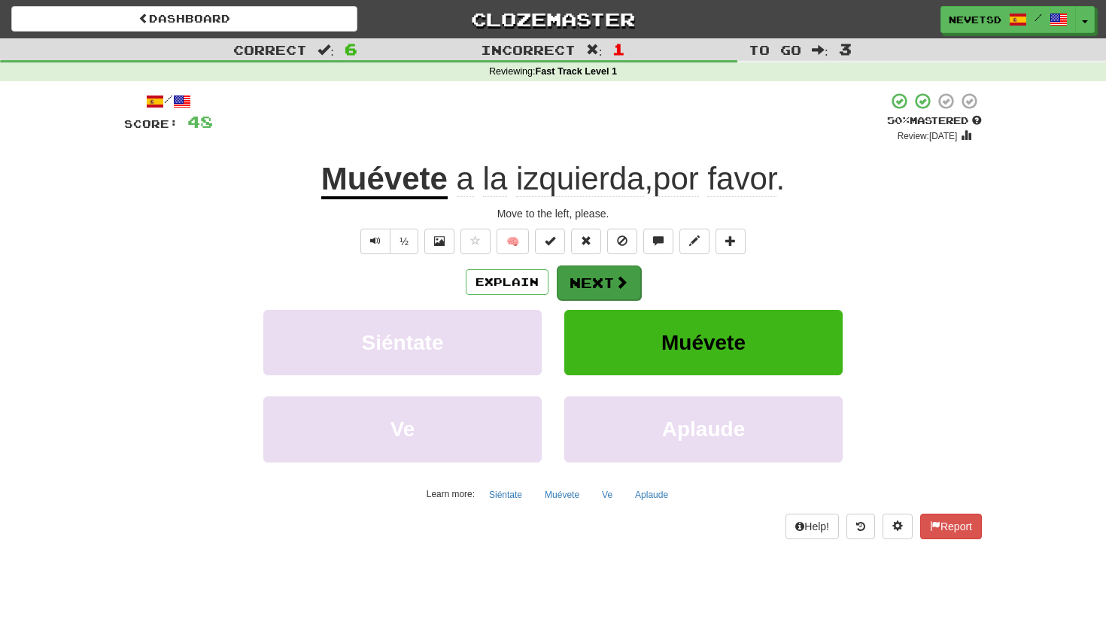
click at [610, 284] on button "Next" at bounding box center [599, 283] width 84 height 35
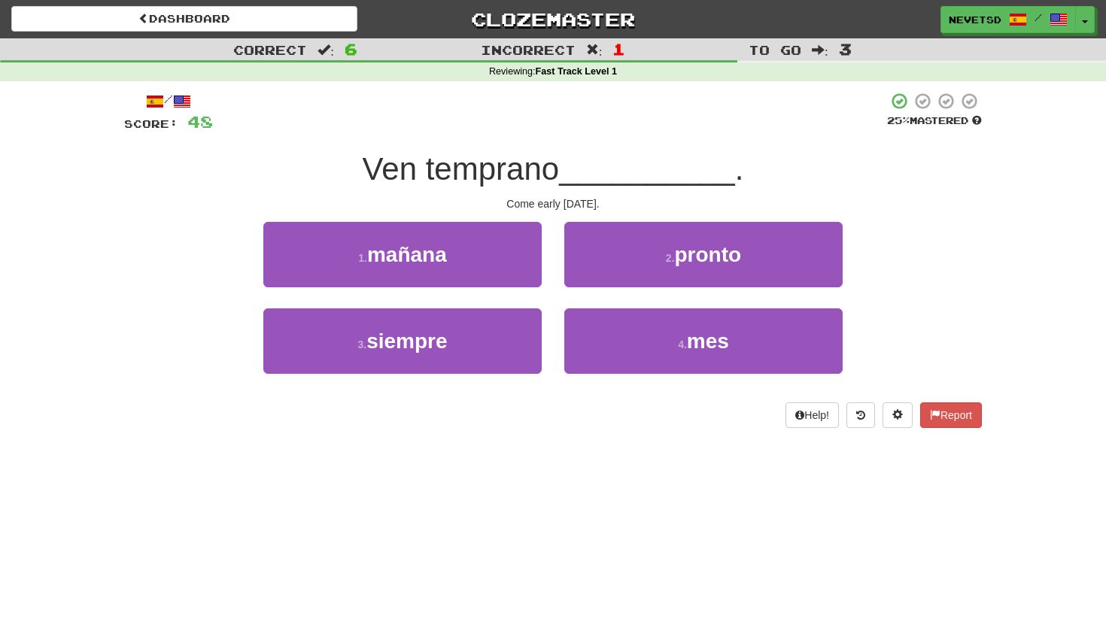
click at [422, 300] on div "1 . mañana" at bounding box center [402, 265] width 301 height 87
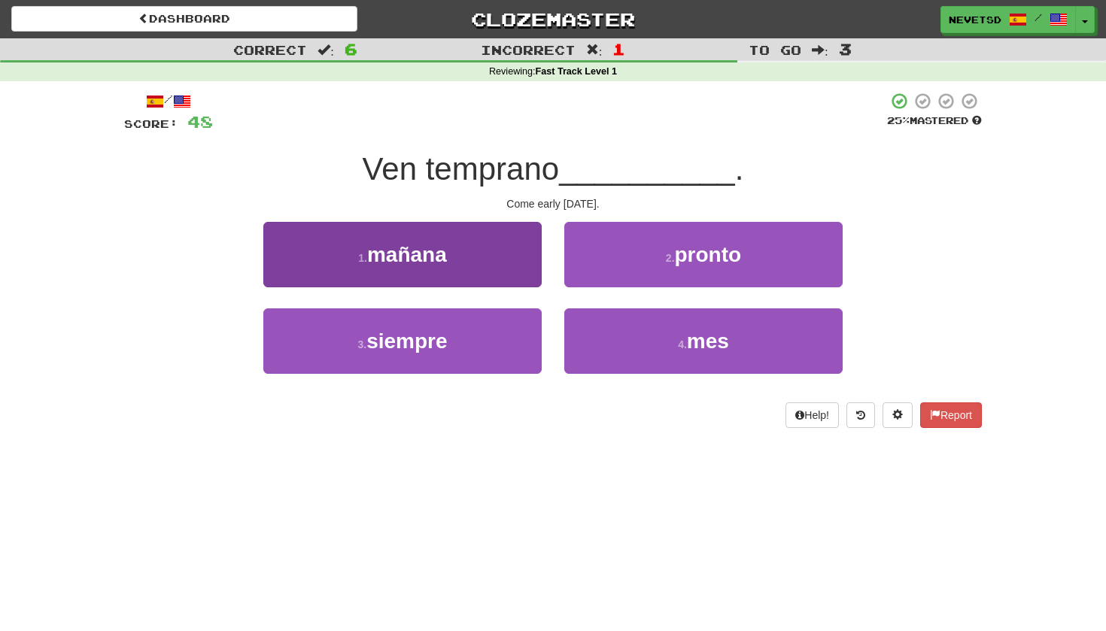
click at [432, 259] on span "mañana" at bounding box center [407, 254] width 80 height 23
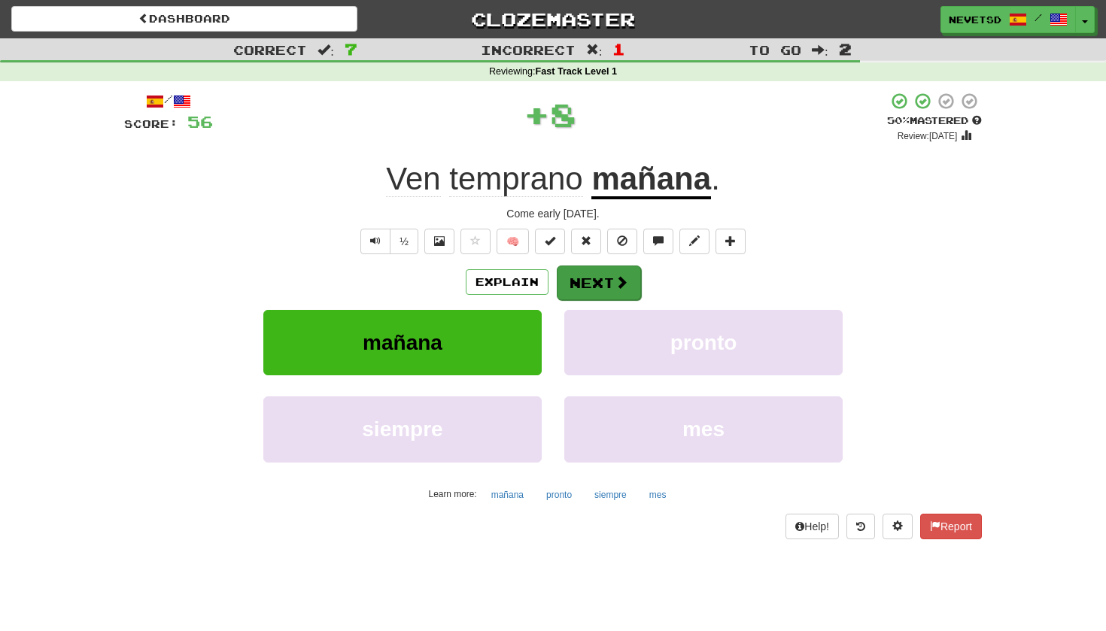
click at [605, 274] on button "Next" at bounding box center [599, 283] width 84 height 35
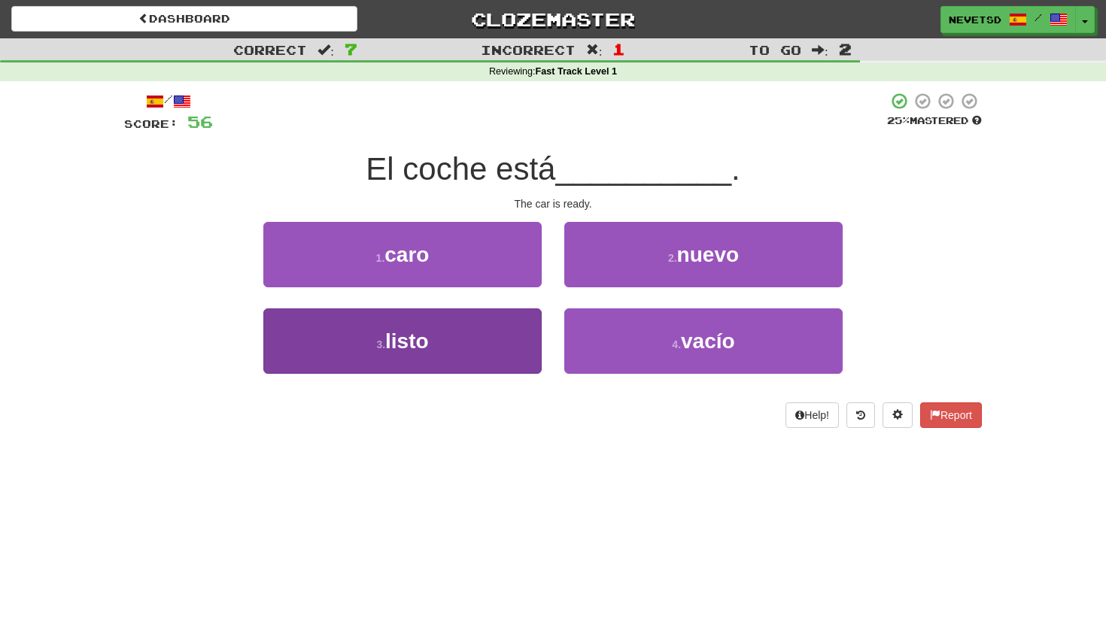
click at [461, 337] on button "3 . listo" at bounding box center [402, 341] width 278 height 65
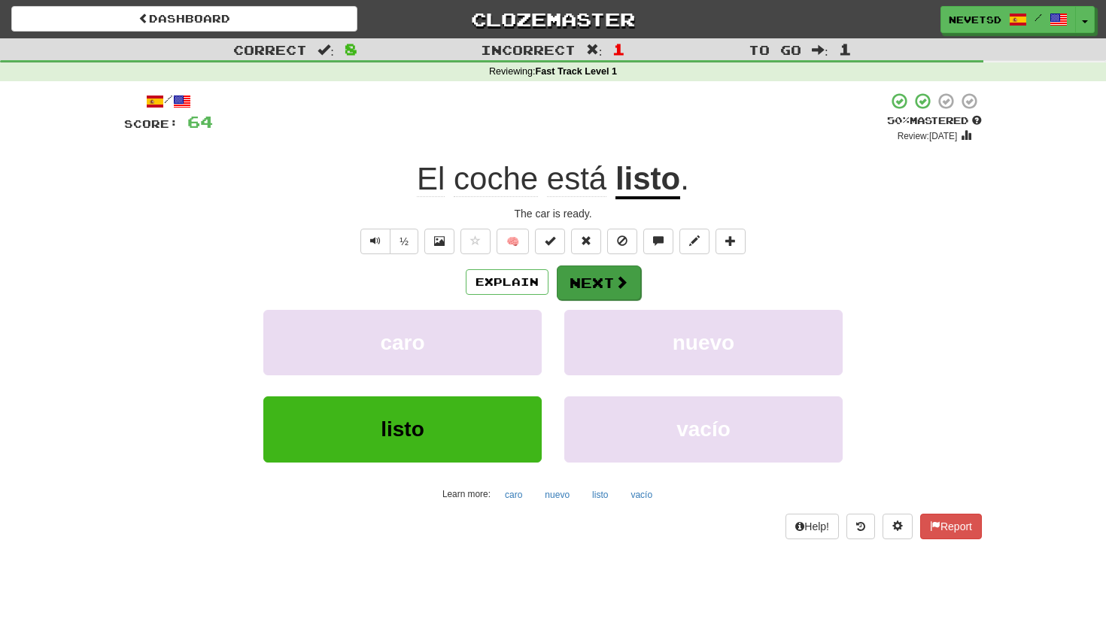
click at [599, 289] on button "Next" at bounding box center [599, 283] width 84 height 35
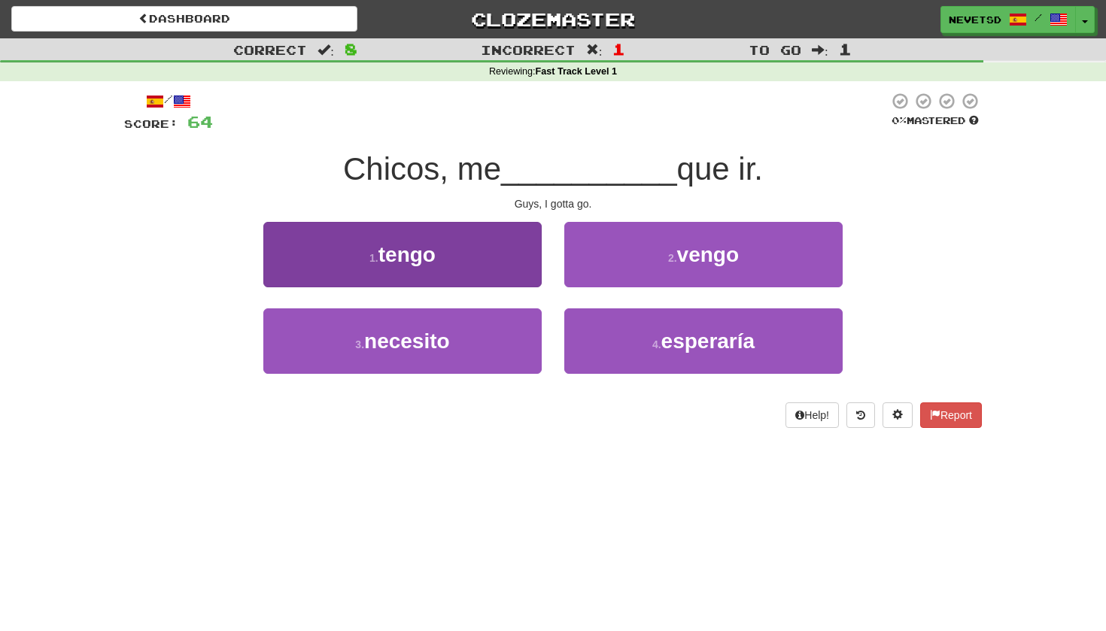
click at [462, 265] on button "1 . tengo" at bounding box center [402, 254] width 278 height 65
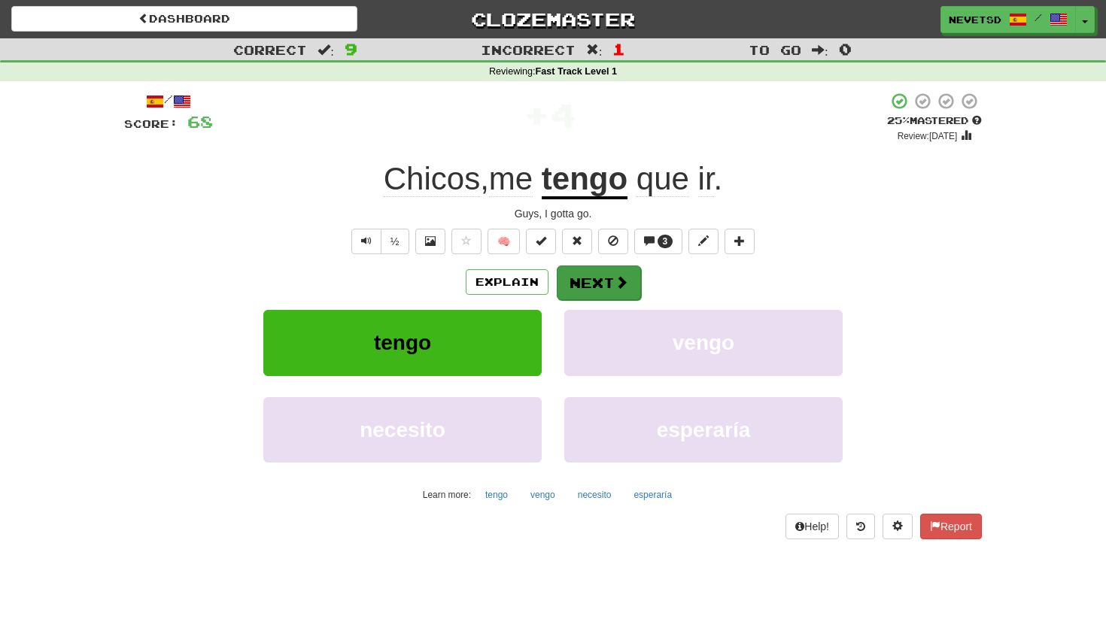
click at [619, 273] on button "Next" at bounding box center [599, 283] width 84 height 35
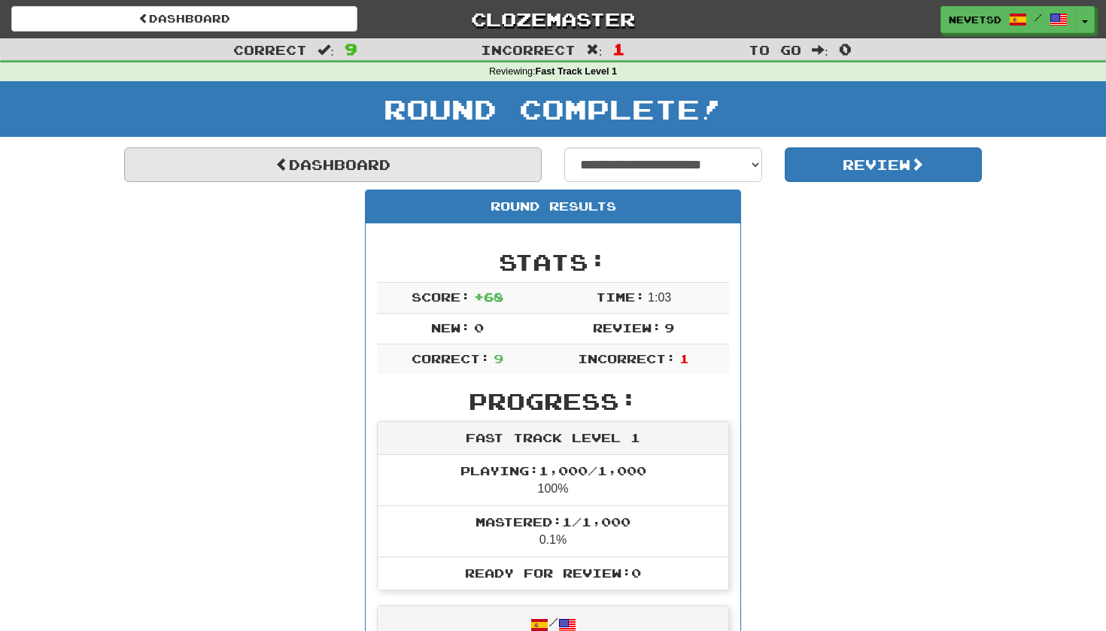
click at [466, 163] on link "Dashboard" at bounding box center [333, 164] width 418 height 35
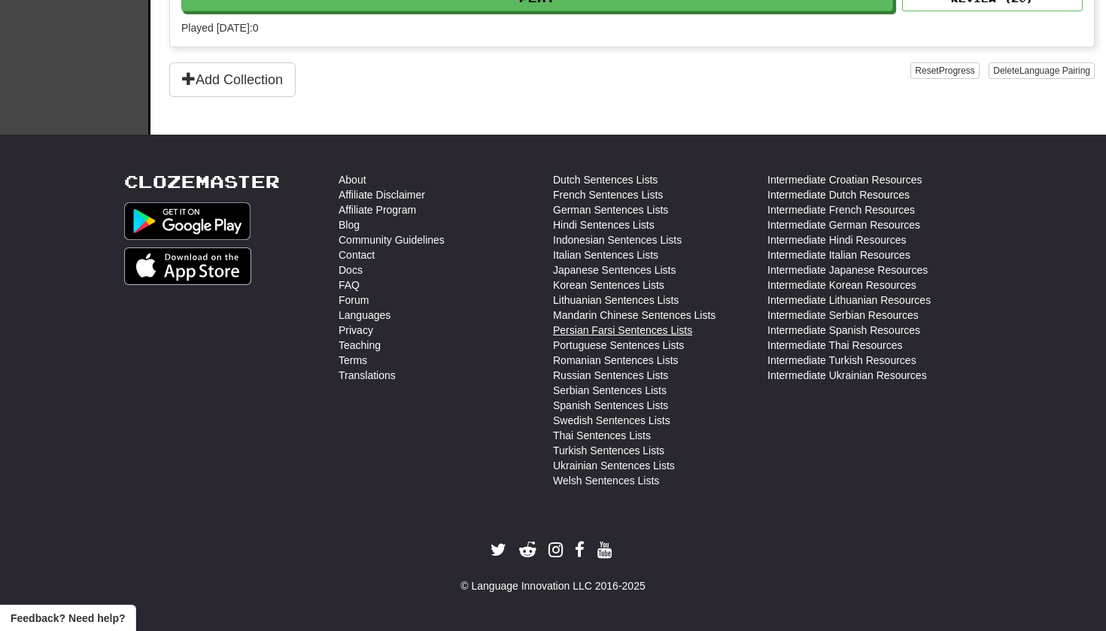
scroll to position [795, 0]
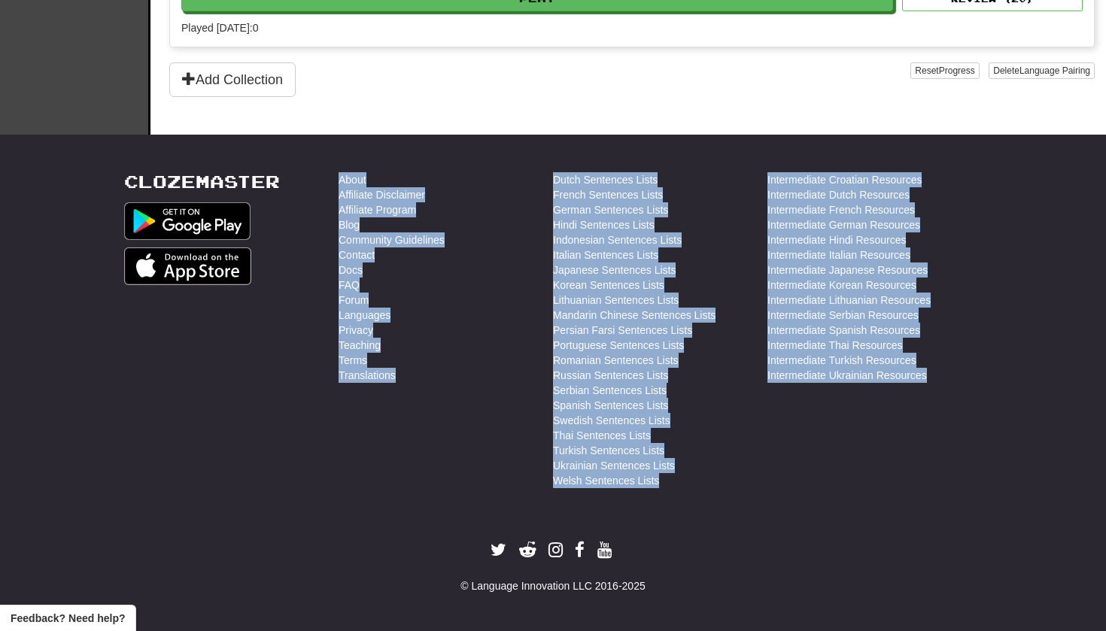
drag, startPoint x: 540, startPoint y: 159, endPoint x: 701, endPoint y: 503, distance: 380.4
click at [701, 503] on footer "Clozemaster About Affiliate Disclaimer Affiliate Program Blog Community Guideli…" at bounding box center [553, 383] width 1106 height 497
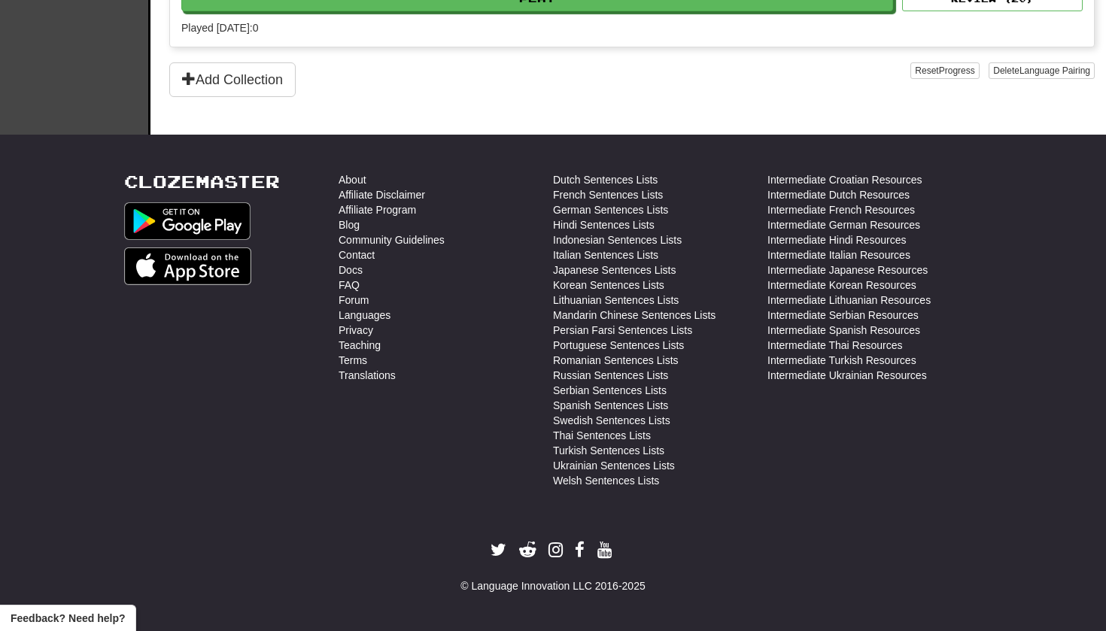
click at [1055, 556] on footer "Clozemaster About Affiliate Disclaimer Affiliate Program Blog Community Guideli…" at bounding box center [553, 383] width 1106 height 497
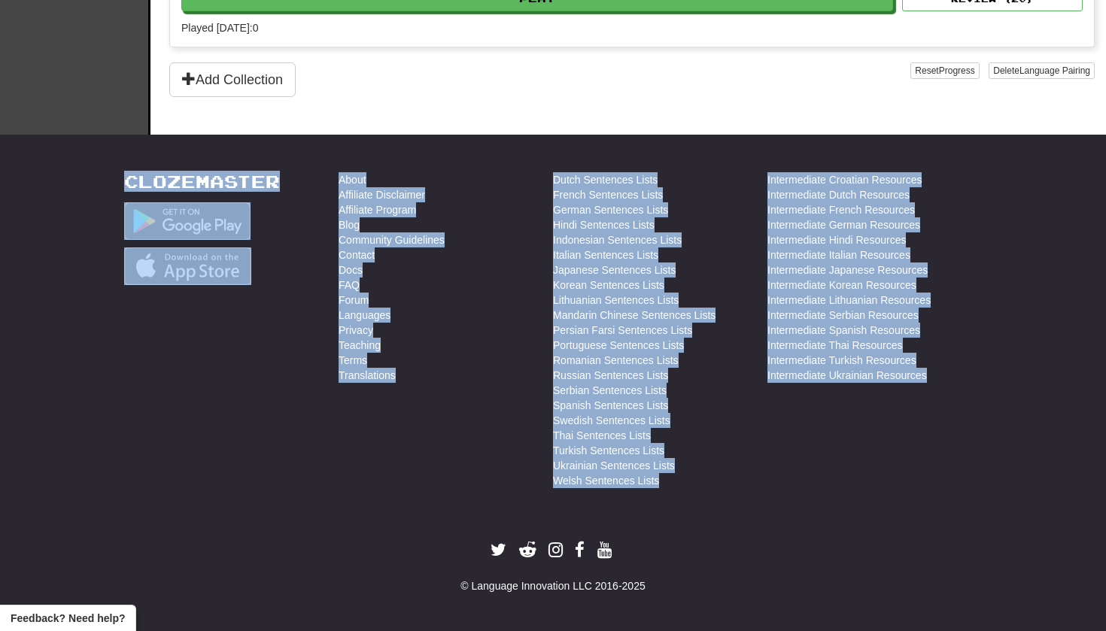
drag, startPoint x: 1004, startPoint y: 497, endPoint x: 338, endPoint y: 137, distance: 757.3
click at [338, 137] on footer "Clozemaster About Affiliate Disclaimer Affiliate Program Blog Community Guideli…" at bounding box center [553, 383] width 1106 height 497
click at [820, 488] on div "Intermediate Croatian Resources Intermediate Dutch Resources Intermediate Frenc…" at bounding box center [875, 334] width 214 height 324
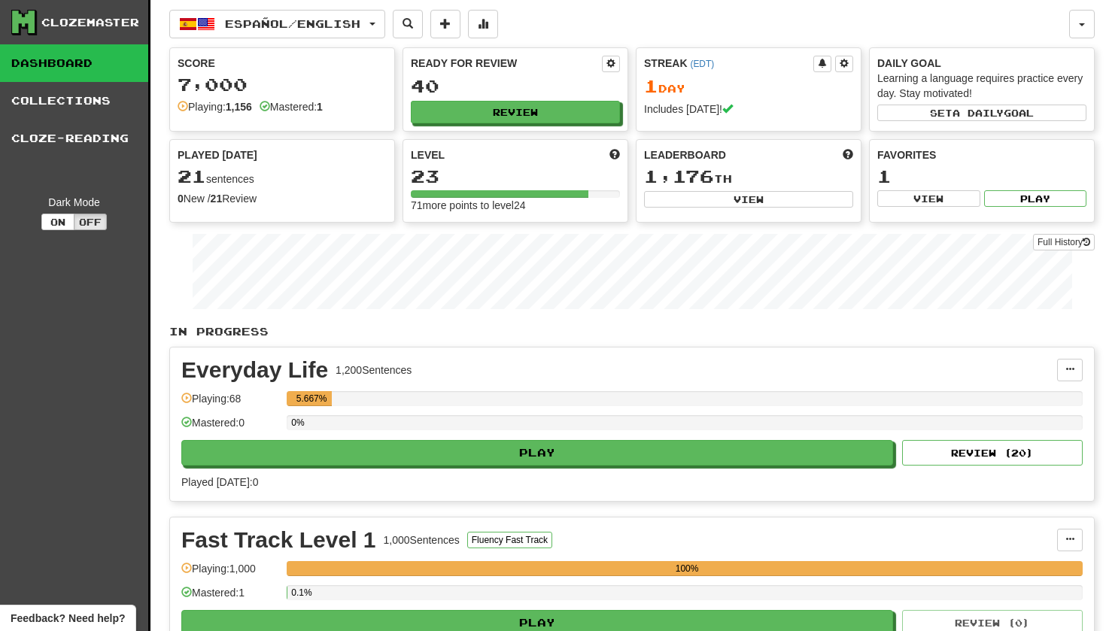
scroll to position [0, 0]
